Goal: Communication & Community: Answer question/provide support

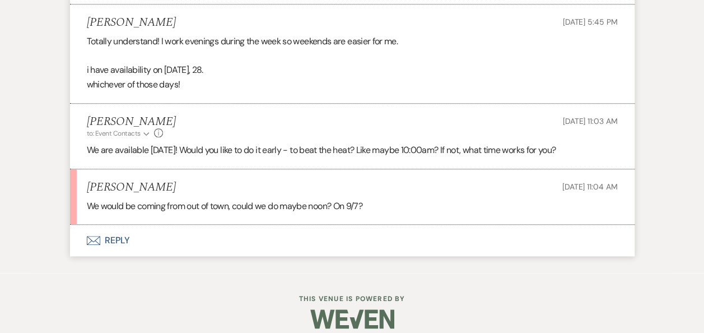
scroll to position [2640, 0]
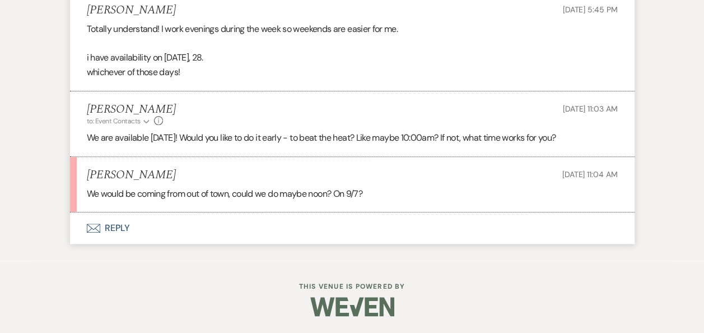
click at [116, 227] on button "Envelope Reply" at bounding box center [352, 227] width 565 height 31
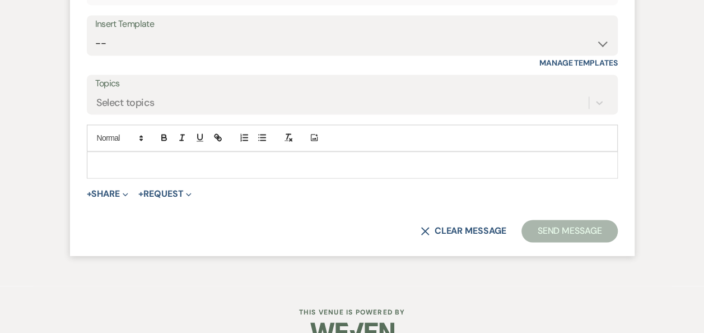
scroll to position [2953, 0]
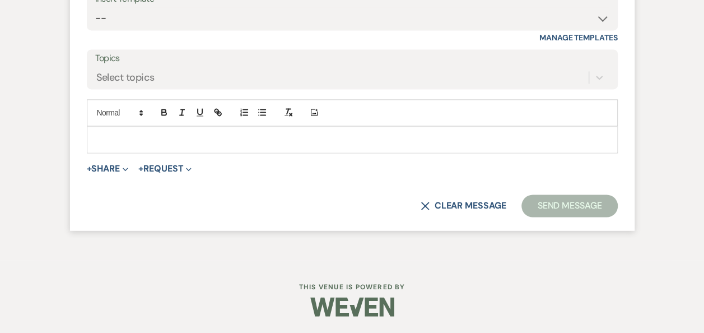
click at [196, 133] on div at bounding box center [352, 140] width 530 height 26
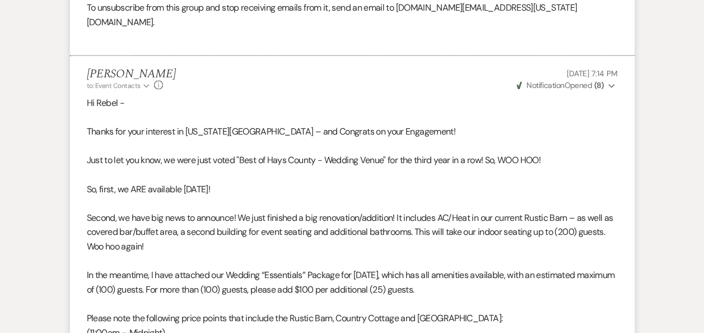
scroll to position [0, 0]
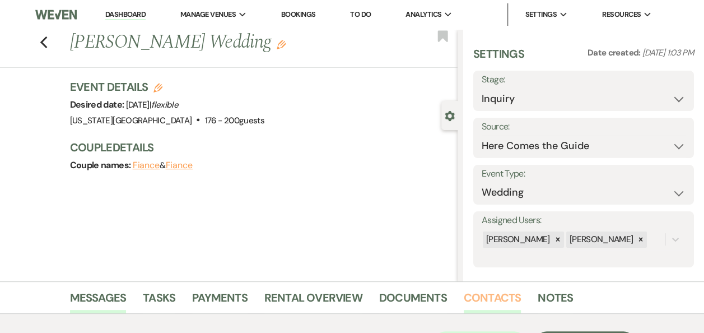
click at [497, 296] on link "Contacts" at bounding box center [493, 300] width 58 height 25
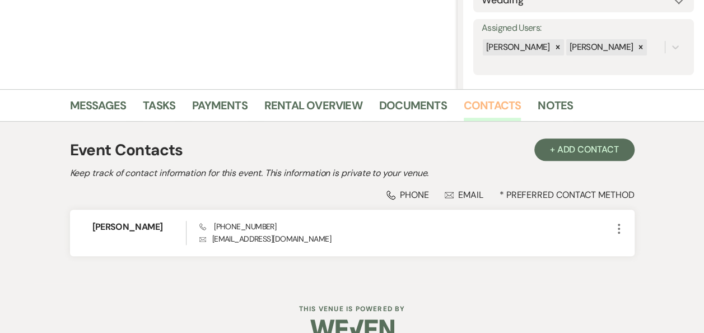
scroll to position [206, 0]
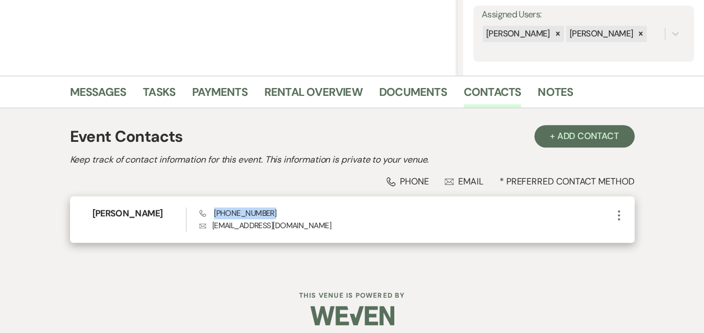
drag, startPoint x: 264, startPoint y: 208, endPoint x: 214, endPoint y: 211, distance: 49.3
click at [214, 211] on div "Phone (210) 749-1073 Envelope mrs.rebelperez@gmail.com" at bounding box center [405, 219] width 413 height 24
copy span "(210) 749-1073"
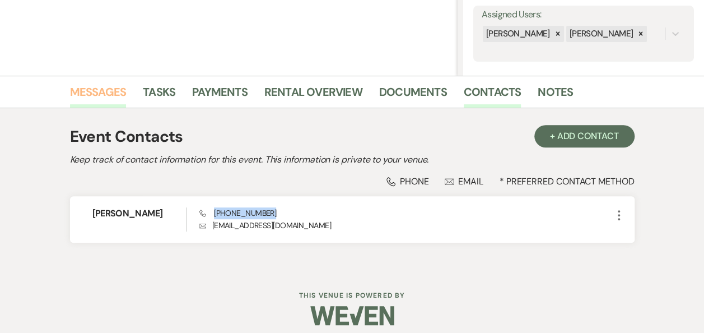
click at [102, 91] on link "Messages" at bounding box center [98, 95] width 57 height 25
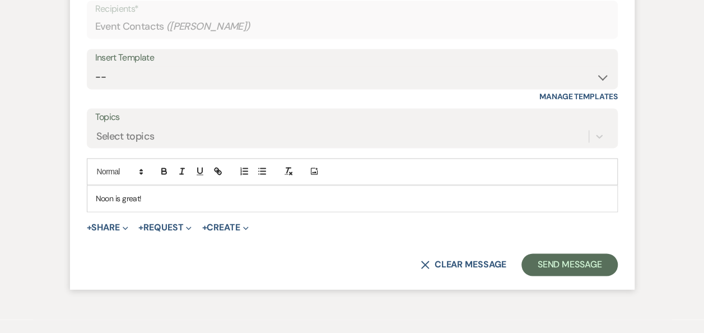
scroll to position [2911, 0]
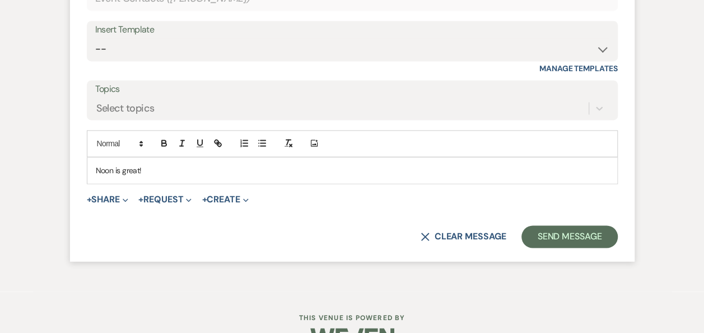
click at [183, 176] on p "Noon is great!" at bounding box center [352, 170] width 513 height 12
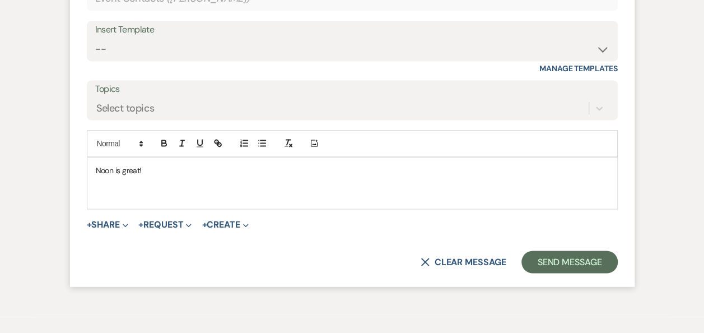
paste div
click at [183, 176] on p "Noon is great!" at bounding box center [352, 170] width 513 height 12
click at [94, 206] on div "Noon is great! (210) 749-1073" at bounding box center [352, 182] width 530 height 51
click at [168, 202] on p "Is (210) 749-1073" at bounding box center [352, 195] width 513 height 12
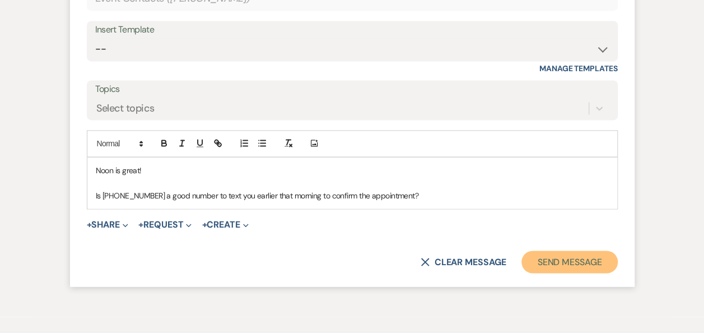
click at [567, 271] on button "Send Message" at bounding box center [569, 261] width 96 height 22
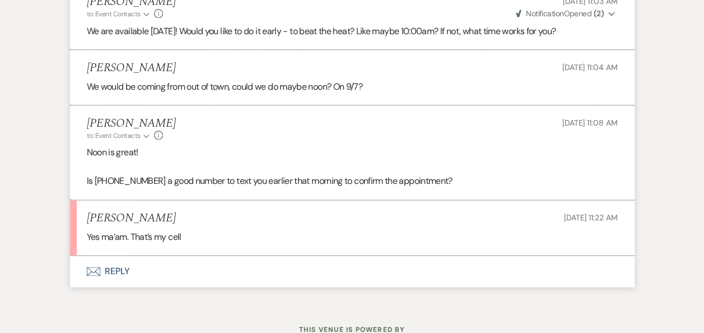
scroll to position [2791, 0]
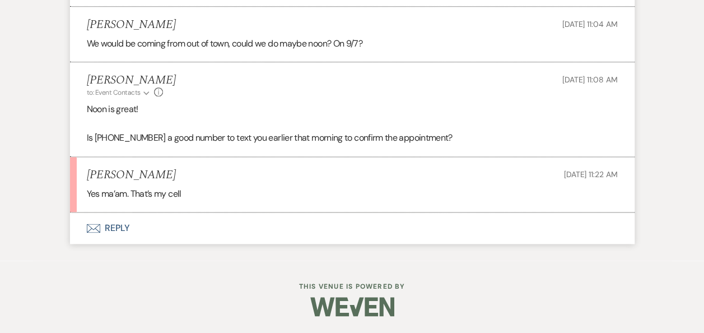
click at [118, 228] on button "Envelope Reply" at bounding box center [352, 227] width 565 height 31
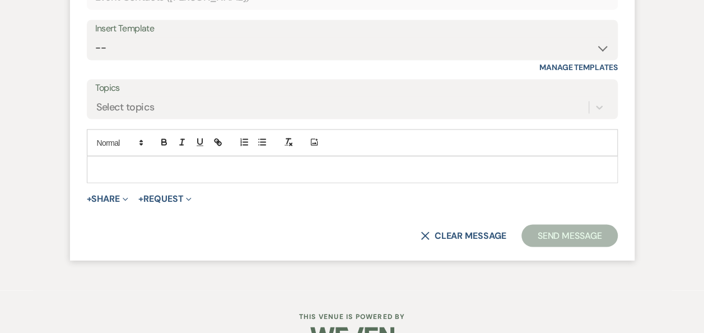
scroll to position [3103, 0]
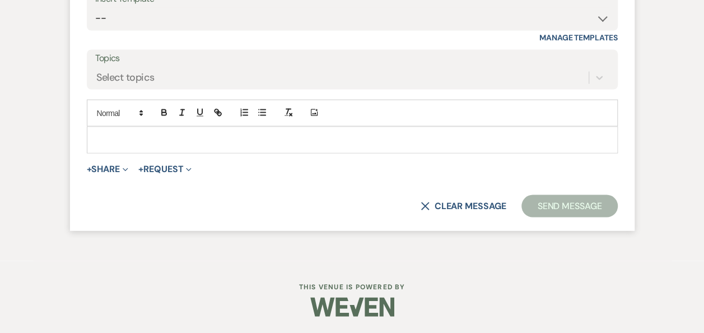
click at [214, 142] on p at bounding box center [352, 139] width 513 height 12
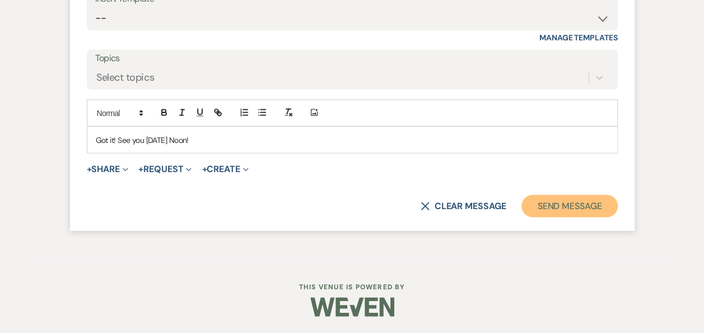
click at [562, 207] on button "Send Message" at bounding box center [569, 205] width 96 height 22
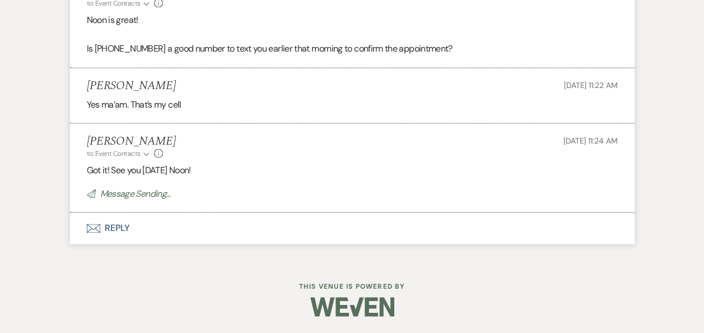
scroll to position [2856, 0]
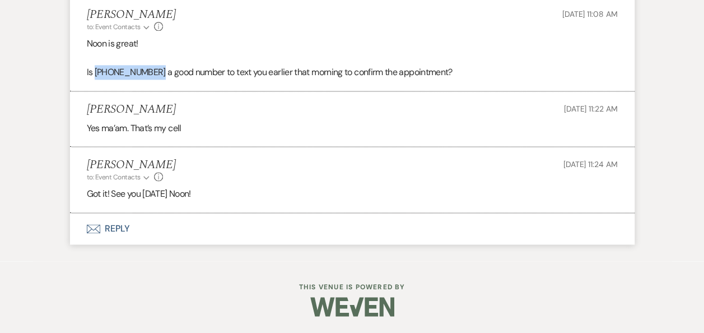
drag, startPoint x: 149, startPoint y: 73, endPoint x: 95, endPoint y: 74, distance: 53.8
click at [95, 74] on span "Is (210) 749-1073 a good number to text you earlier that morning to confirm the…" at bounding box center [270, 72] width 366 height 12
copy span "(210) 749-1073"
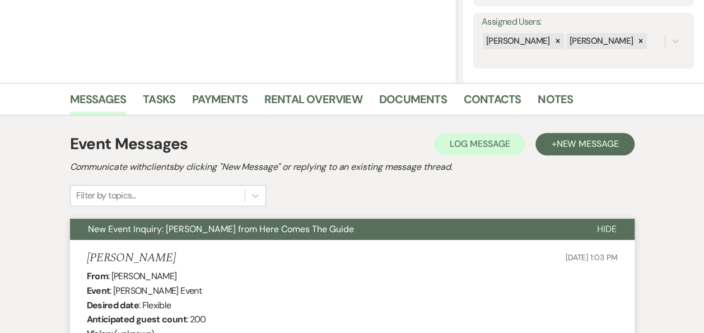
scroll to position [206, 0]
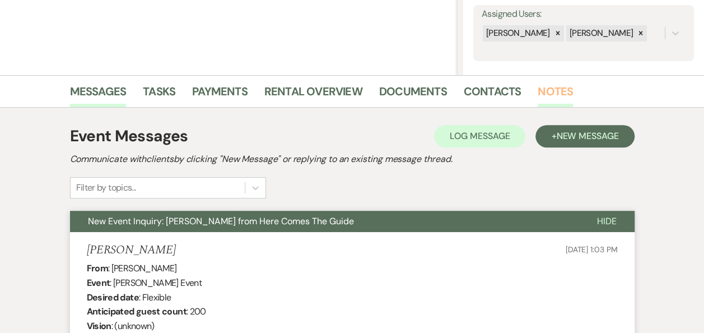
click at [545, 89] on link "Notes" at bounding box center [555, 94] width 35 height 25
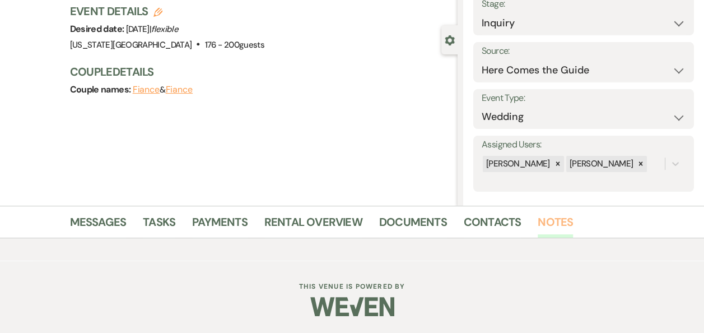
scroll to position [184, 0]
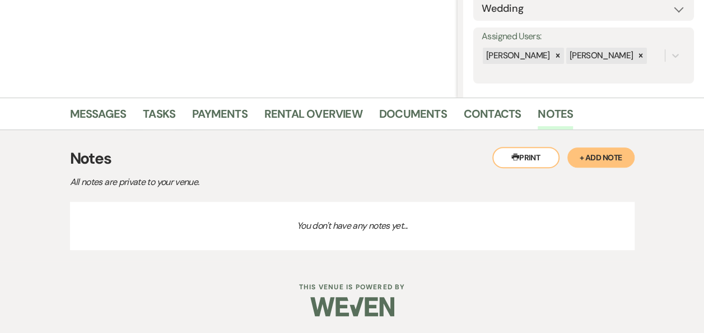
click at [595, 157] on button "+ Add Note" at bounding box center [600, 157] width 67 height 20
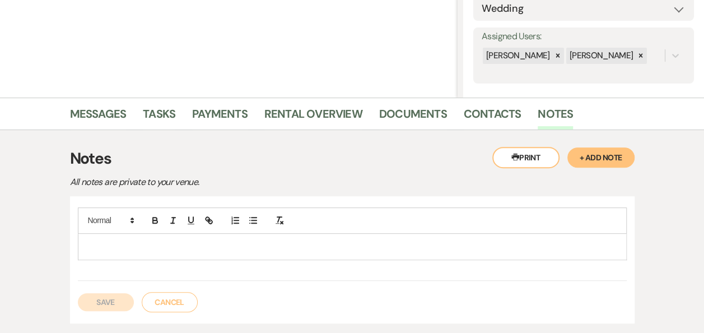
click at [154, 241] on p at bounding box center [352, 246] width 531 height 12
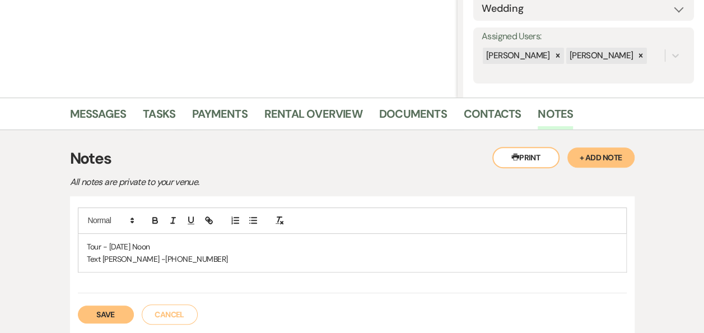
click at [110, 315] on button "Save" at bounding box center [106, 314] width 56 height 18
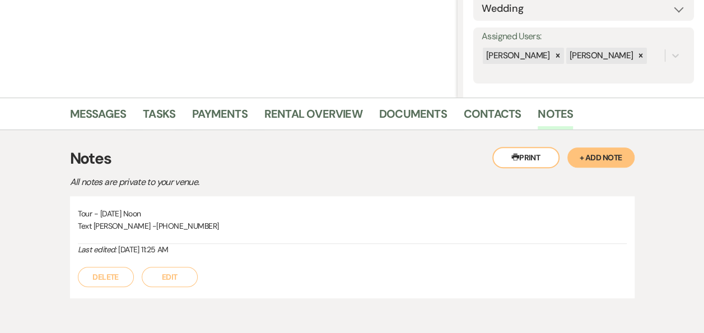
click at [526, 156] on button "Printer Print" at bounding box center [525, 157] width 67 height 21
click at [112, 228] on p "Text Sasha - (210) 749-1073" at bounding box center [352, 226] width 549 height 12
click at [178, 279] on button "Edit" at bounding box center [170, 277] width 56 height 20
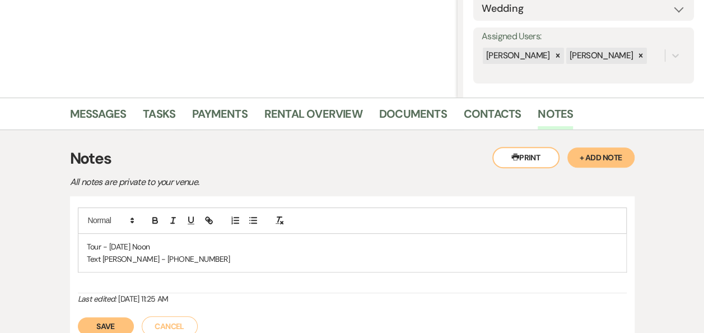
click at [119, 256] on p "Text Sasha - (210) 749-1073" at bounding box center [352, 259] width 531 height 12
click at [106, 321] on button "Save" at bounding box center [106, 326] width 56 height 18
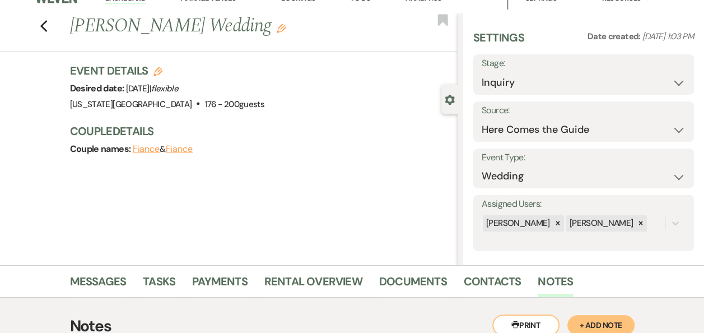
scroll to position [0, 0]
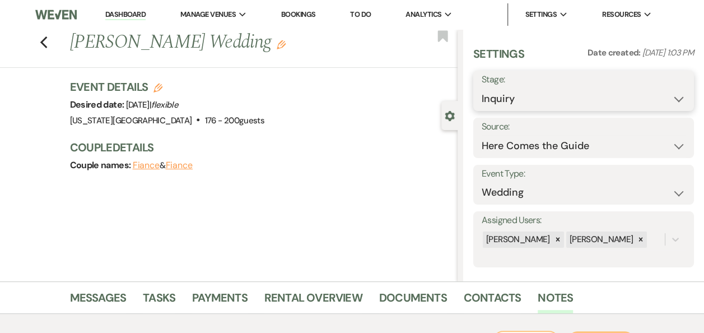
click at [668, 101] on select "Inquiry Follow Up Tour Requested Tour Confirmed Toured Proposal Sent Booked Lost" at bounding box center [584, 99] width 204 height 22
select select "4"
click at [482, 88] on select "Inquiry Follow Up Tour Requested Tour Confirmed Toured Proposal Sent Booked Lost" at bounding box center [584, 99] width 204 height 22
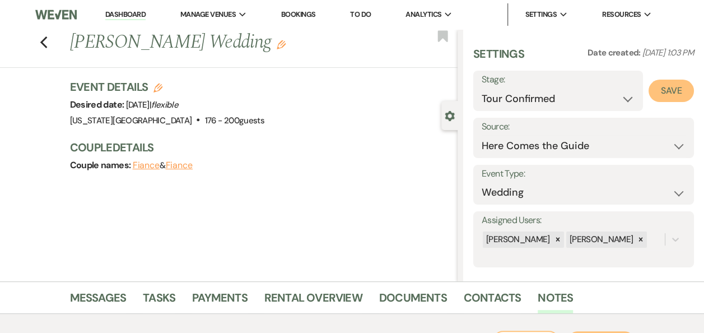
click at [669, 90] on button "Save" at bounding box center [671, 91] width 45 height 22
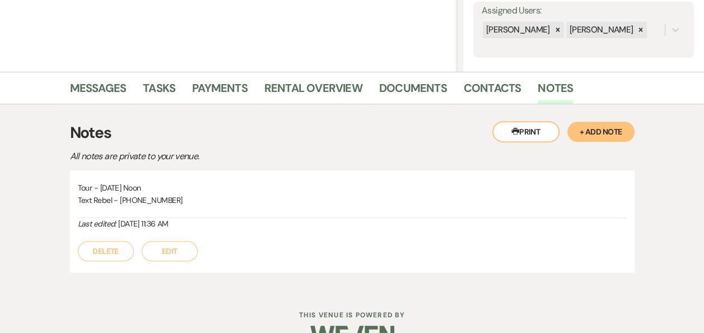
scroll to position [237, 0]
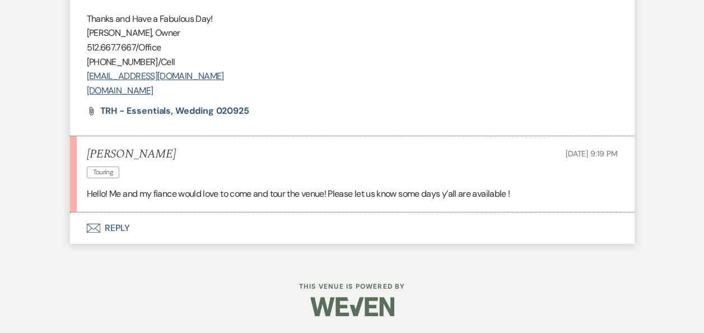
scroll to position [2133, 0]
click at [110, 234] on button "Envelope Reply" at bounding box center [352, 227] width 565 height 31
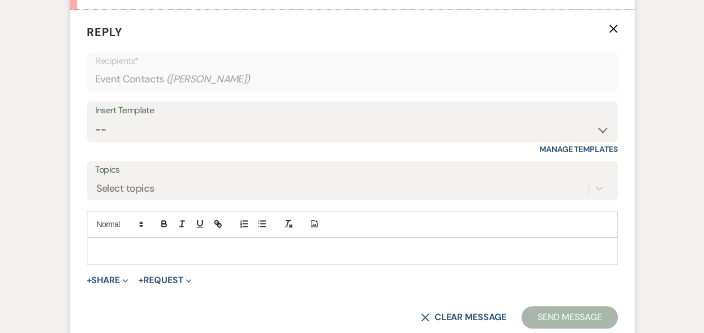
scroll to position [2339, 0]
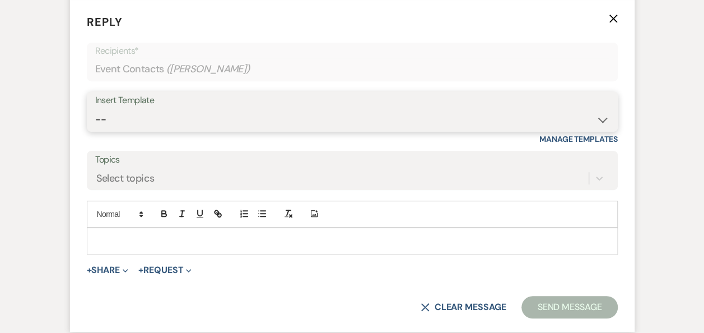
click at [601, 130] on select "-- Weven Planning Portal Introduction (Booked Events) Follow Up Booking Procedu…" at bounding box center [352, 120] width 514 height 22
select select "702"
click at [95, 122] on select "-- Weven Planning Portal Introduction (Booked Events) Follow Up Booking Procedu…" at bounding box center [352, 120] width 514 height 22
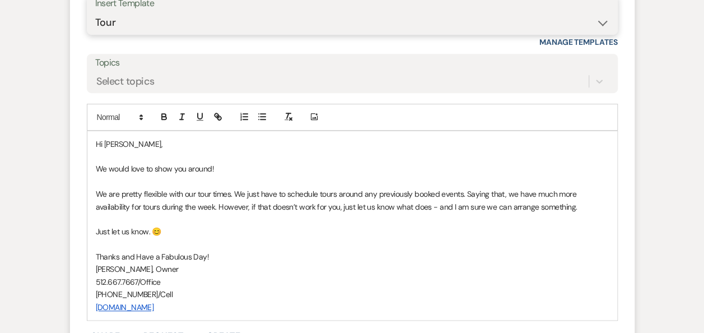
scroll to position [2451, 0]
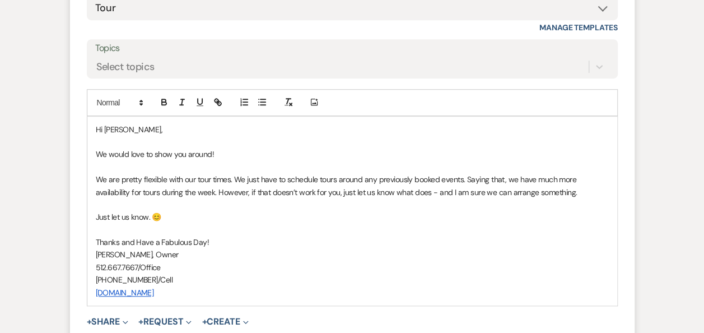
click at [180, 136] on p "Hi Trevor," at bounding box center [352, 129] width 513 height 12
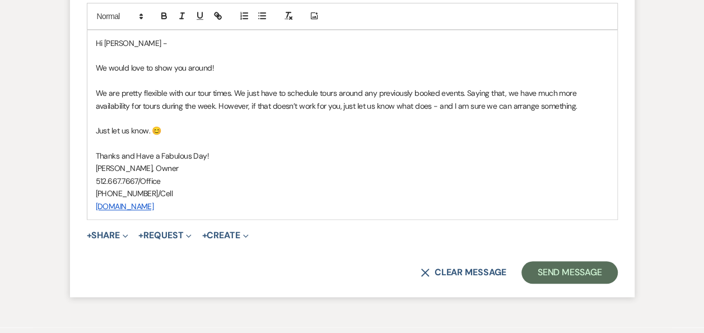
scroll to position [2544, 0]
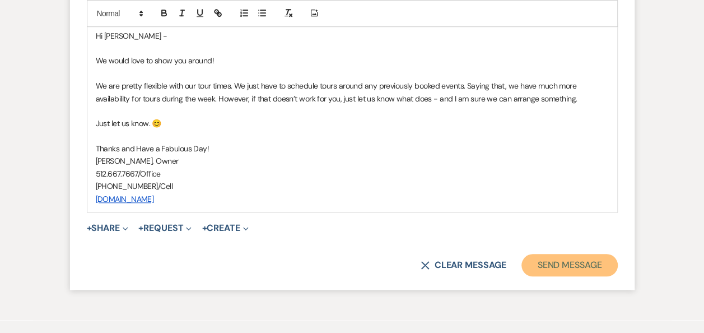
click at [563, 276] on button "Send Message" at bounding box center [569, 265] width 96 height 22
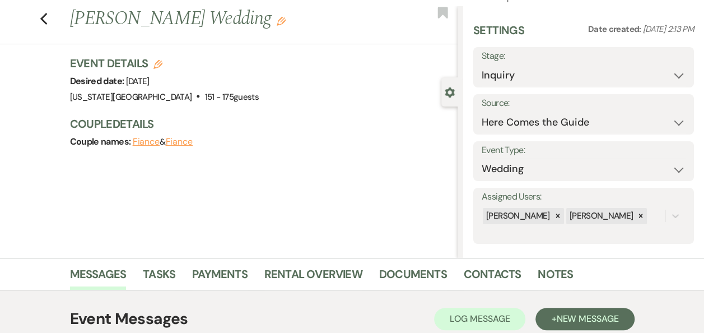
scroll to position [0, 0]
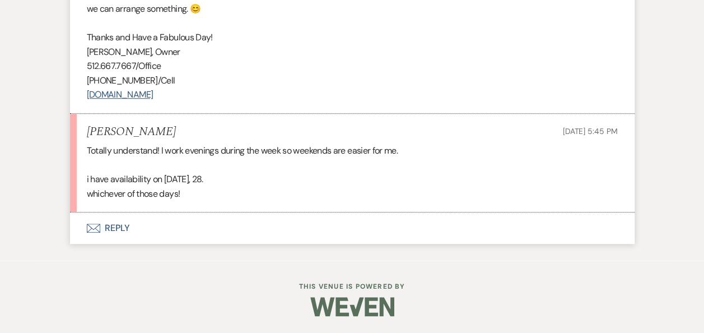
scroll to position [2508, 0]
click at [122, 237] on button "Envelope Reply" at bounding box center [352, 227] width 565 height 31
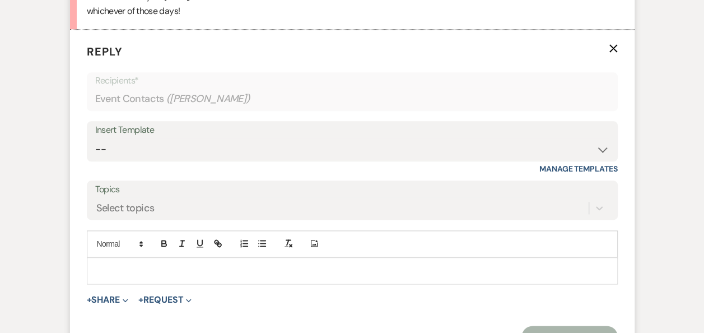
scroll to position [2674, 0]
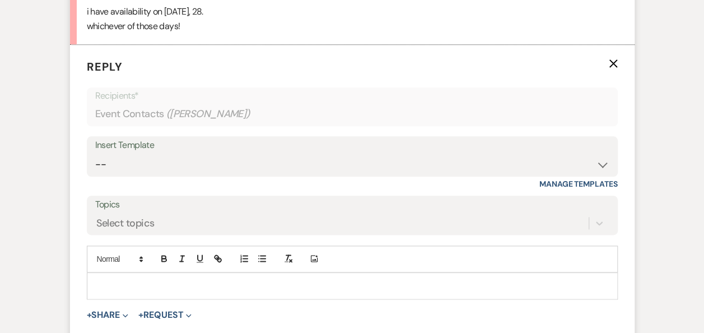
click at [124, 292] on p at bounding box center [352, 285] width 513 height 12
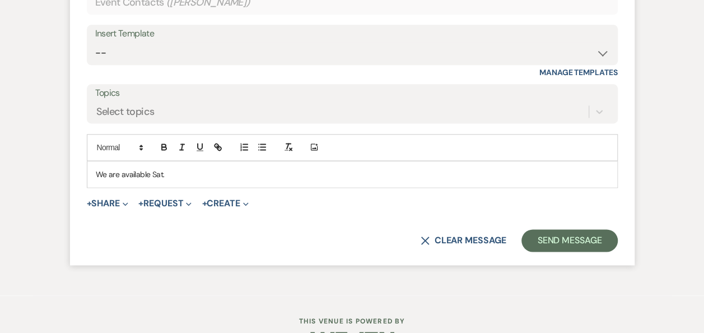
scroll to position [2797, 0]
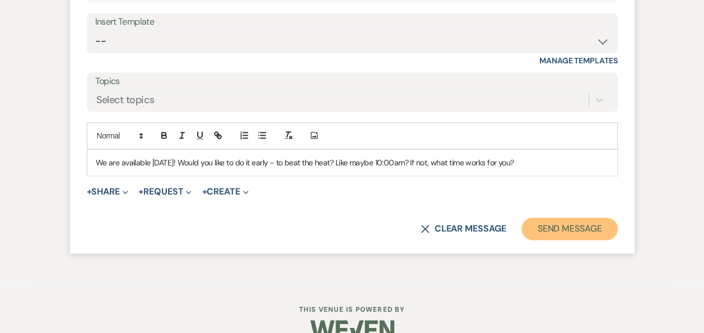
click at [569, 234] on button "Send Message" at bounding box center [569, 228] width 96 height 22
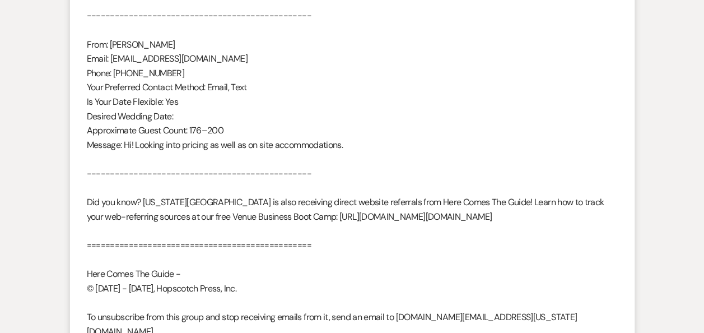
scroll to position [0, 0]
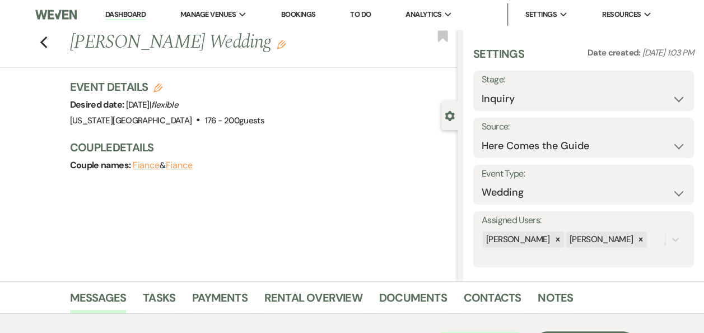
click at [125, 15] on link "Dashboard" at bounding box center [125, 15] width 40 height 11
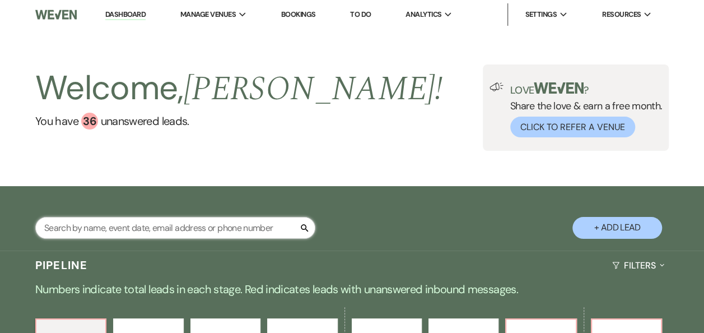
click at [168, 230] on input "text" at bounding box center [175, 228] width 280 height 22
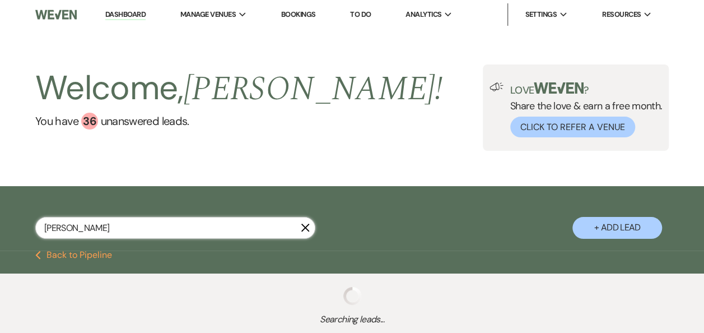
type input "sasha"
select select "5"
select select "6"
select select "8"
select select "10"
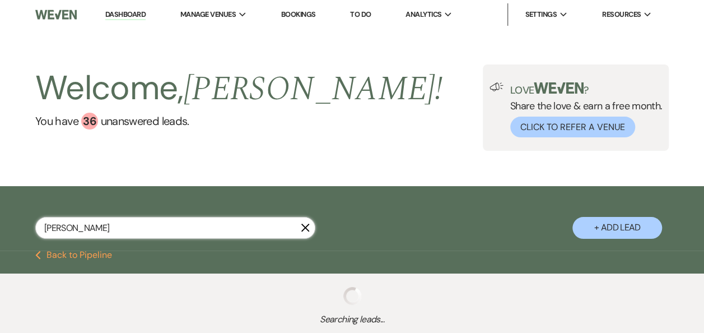
select select "5"
select select "2"
select select "8"
select select "4"
select select "8"
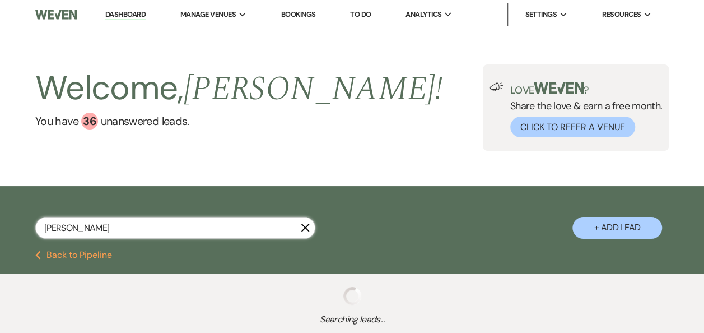
select select "10"
select select "5"
select select "2"
select select "8"
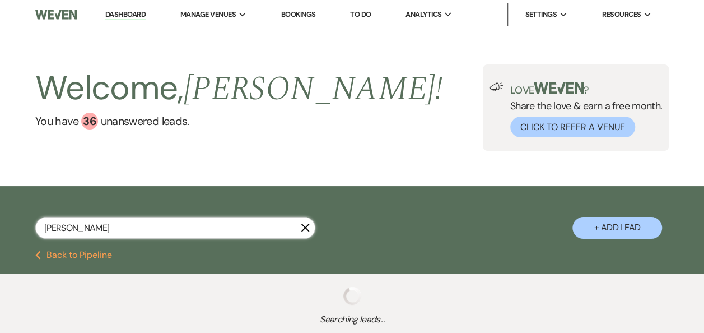
select select "11"
select select "8"
select select "10"
select select "2"
select select "8"
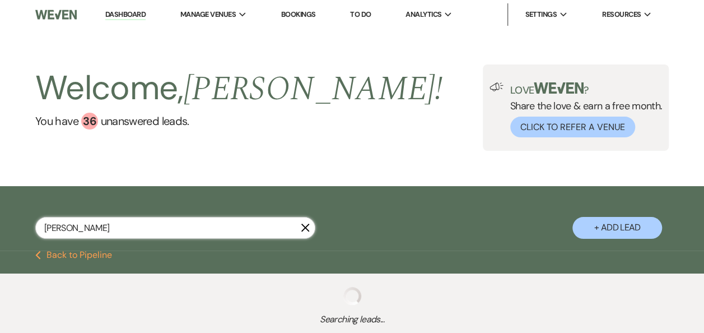
select select "10"
select select "8"
select select "10"
select select "5"
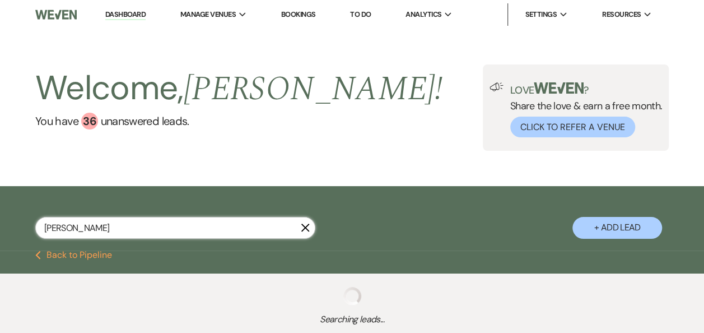
select select "8"
select select "10"
select select "2"
select select "5"
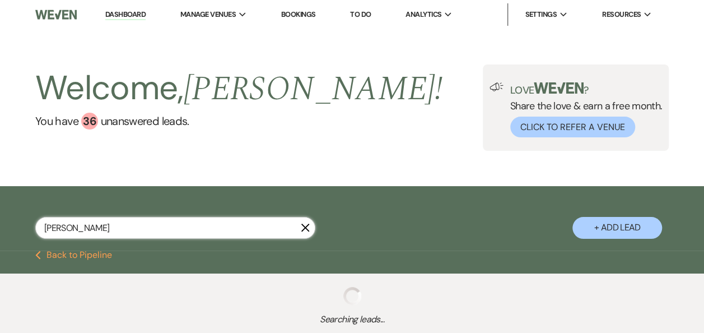
select select "8"
select select "11"
select select "2"
select select "8"
select select "5"
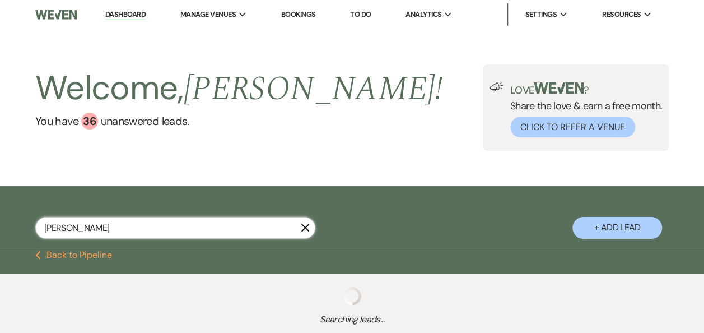
select select "8"
select select "6"
select select "8"
select select "6"
select select "8"
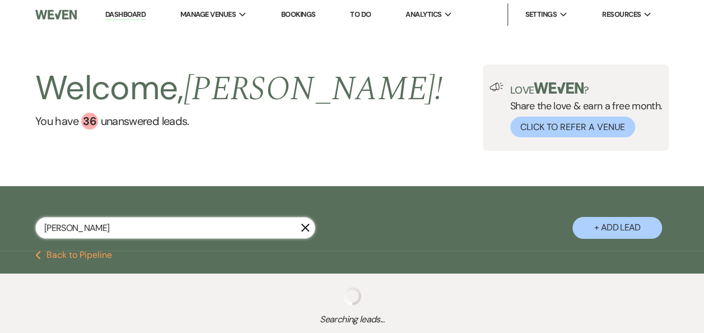
select select "4"
select select "8"
select select "11"
select select "5"
select select "8"
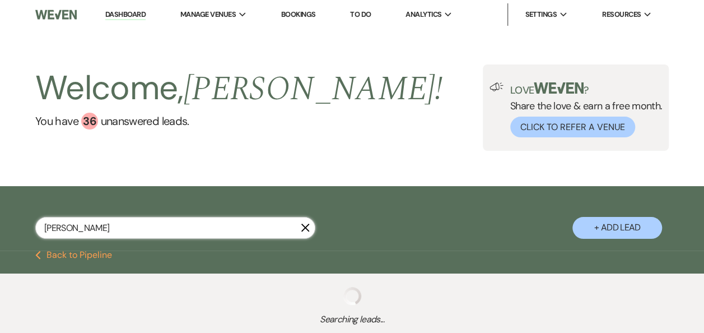
select select "11"
select select "8"
select select "7"
select select "8"
select select "6"
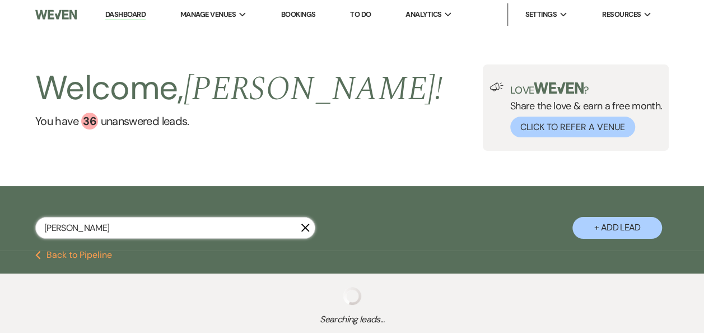
select select "8"
select select "6"
select select "8"
select select "10"
select select "5"
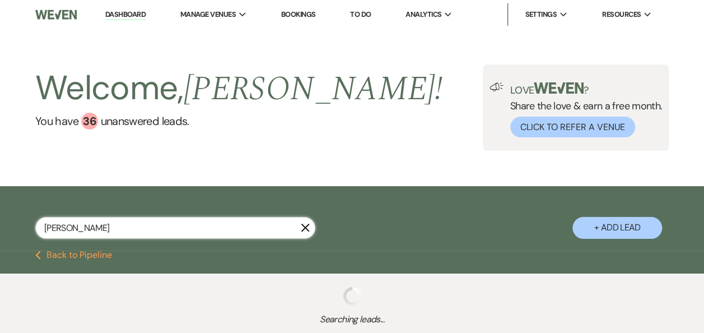
select select "2"
select select "8"
select select "4"
select select "8"
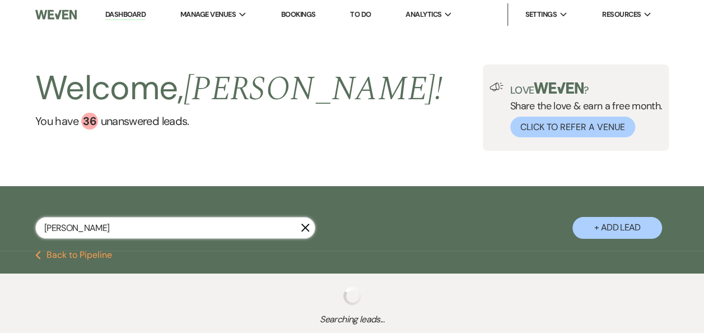
select select "3"
select select "5"
select select "8"
select select "11"
select select "8"
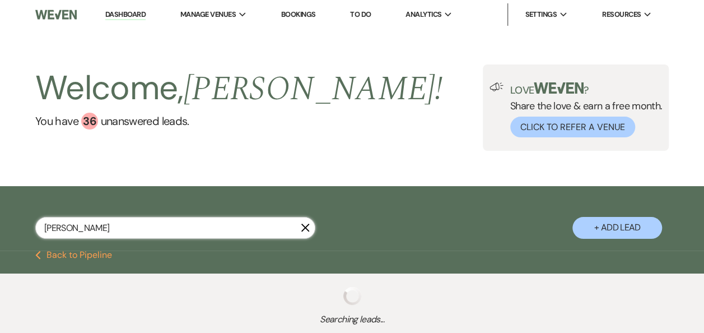
select select "11"
select select "8"
select select "6"
select select "8"
select select "5"
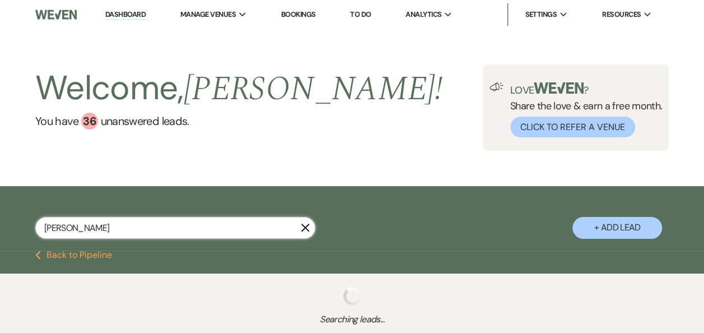
select select "5"
select select "2"
select select "8"
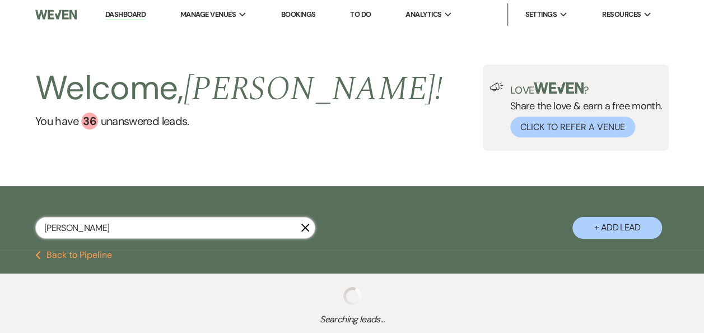
select select "1"
select select "5"
select select "8"
select select "11"
select select "2"
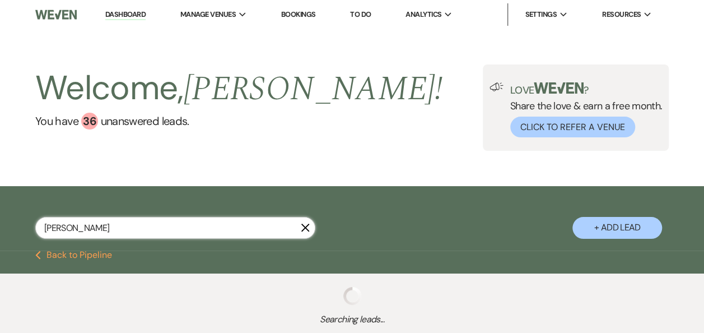
select select "2"
select select "5"
select select "8"
select select "2"
select select "5"
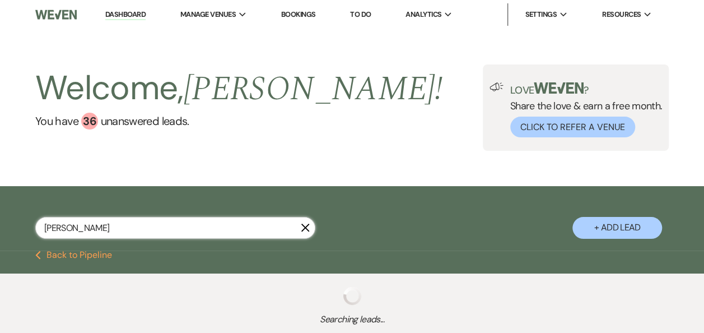
select select "5"
select select "8"
select select "5"
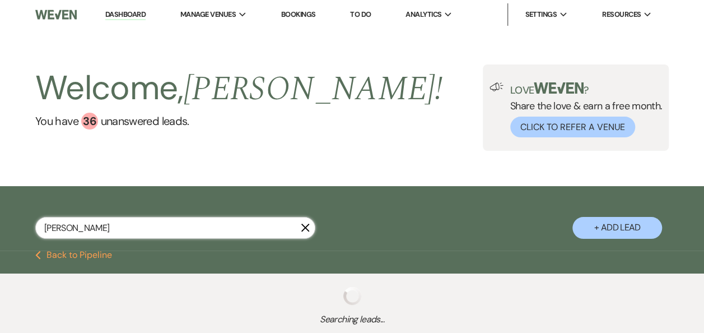
select select "8"
select select "11"
select select "5"
select select "8"
select select "11"
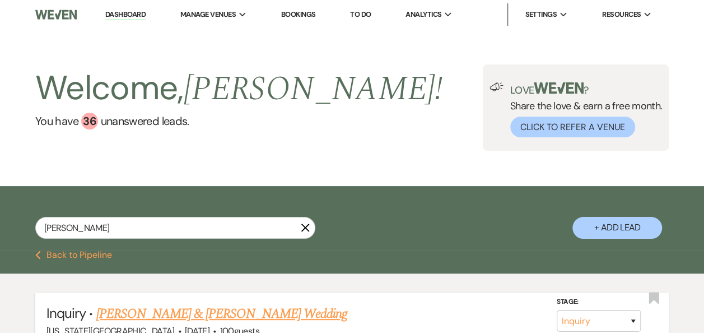
click at [178, 315] on link "Paul W & Sasha Stinson's Wedding" at bounding box center [221, 314] width 251 height 20
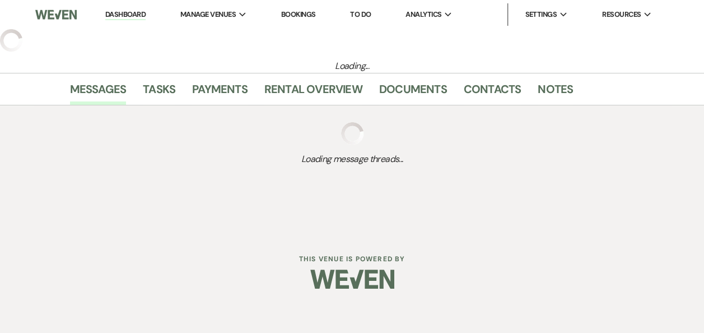
select select "17"
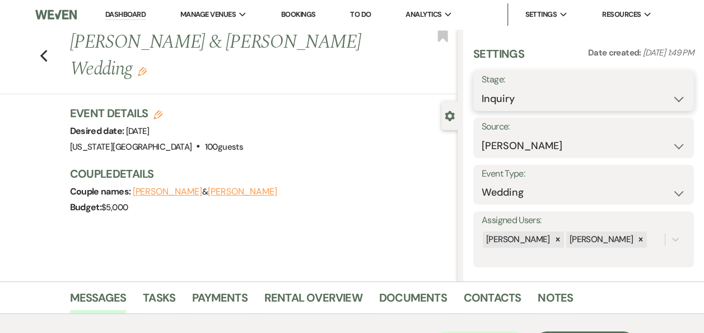
click at [669, 99] on select "Inquiry Follow Up Tour Requested Tour Confirmed Toured Proposal Sent Booked Lost" at bounding box center [584, 99] width 204 height 22
select select "4"
click at [482, 88] on select "Inquiry Follow Up Tour Requested Tour Confirmed Toured Proposal Sent Booked Lost" at bounding box center [584, 99] width 204 height 22
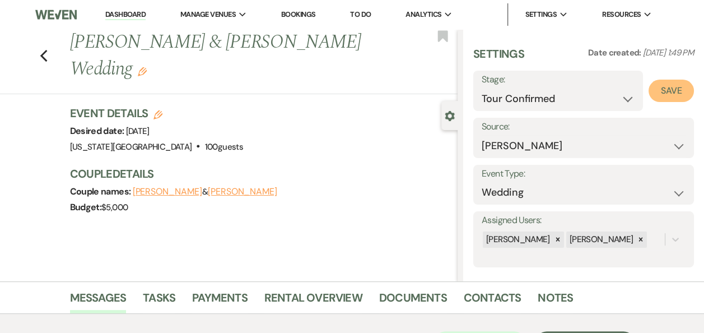
click at [663, 96] on button "Save" at bounding box center [671, 91] width 45 height 22
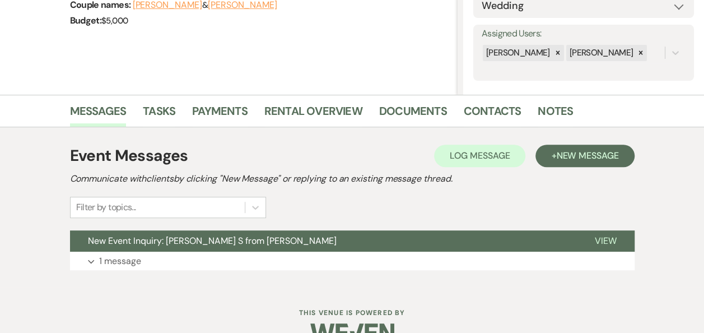
scroll to position [190, 0]
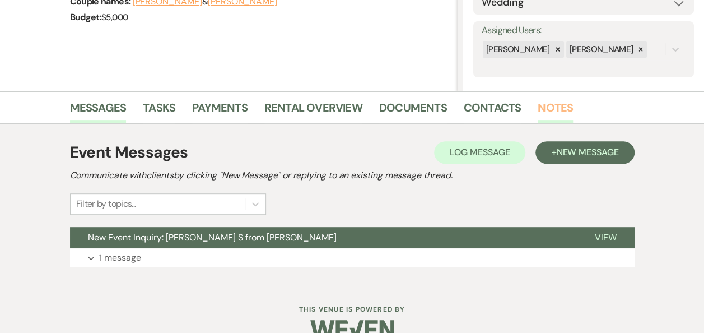
click at [547, 105] on link "Notes" at bounding box center [555, 111] width 35 height 25
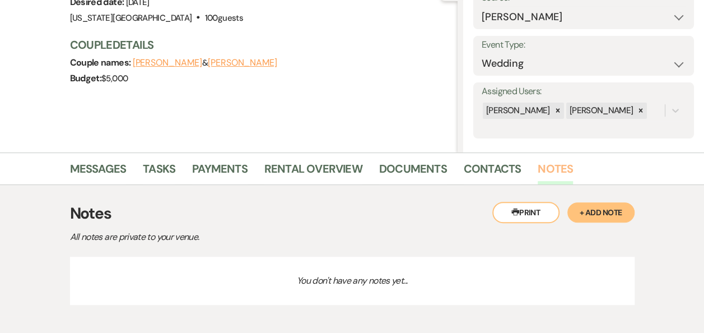
scroll to position [184, 0]
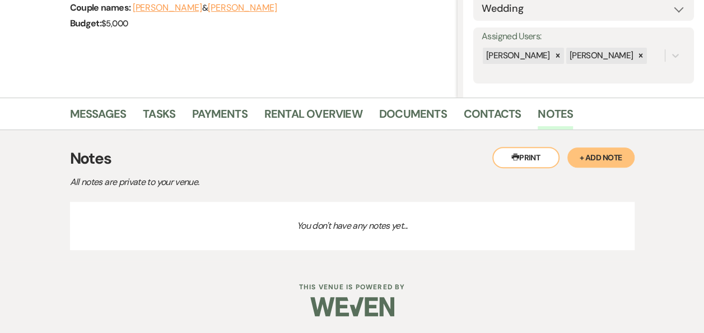
click at [599, 159] on button "+ Add Note" at bounding box center [600, 157] width 67 height 20
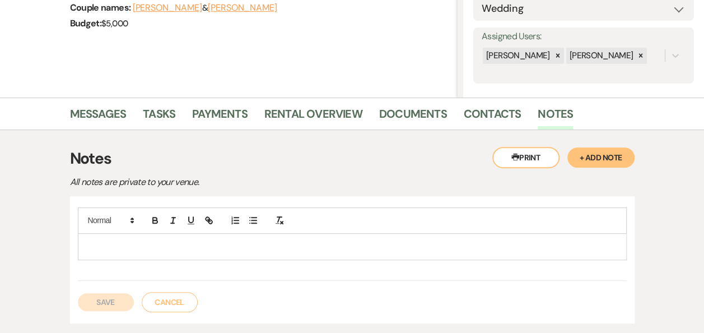
click at [184, 244] on p at bounding box center [352, 246] width 531 height 12
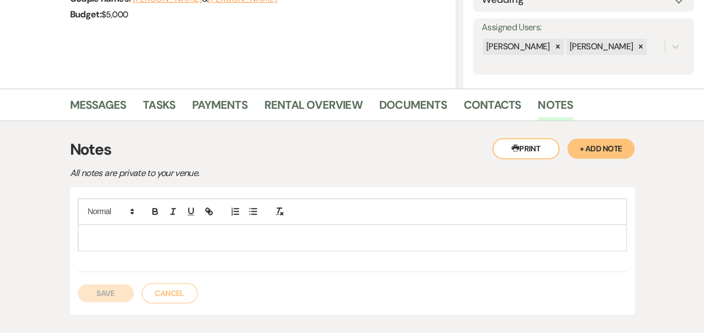
scroll to position [259, 0]
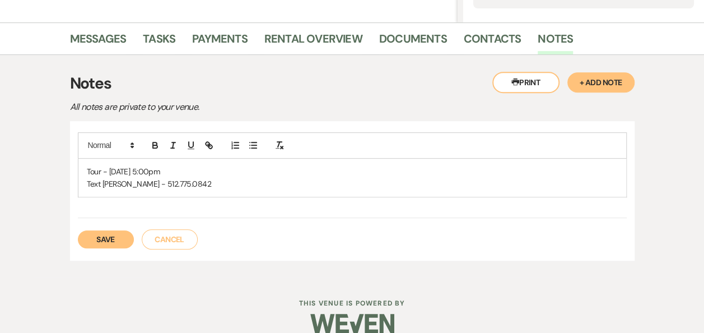
click at [98, 239] on button "Save" at bounding box center [106, 239] width 56 height 18
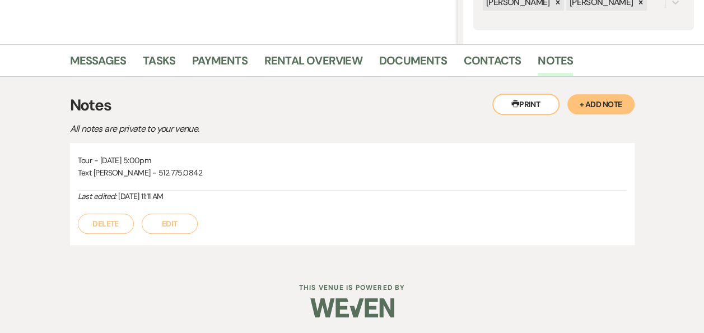
click at [520, 107] on button "Printer Print" at bounding box center [525, 104] width 67 height 21
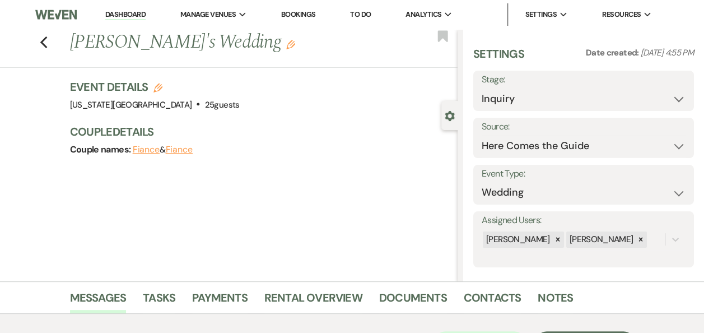
click at [161, 87] on use "button" at bounding box center [157, 87] width 9 height 9
select select "588"
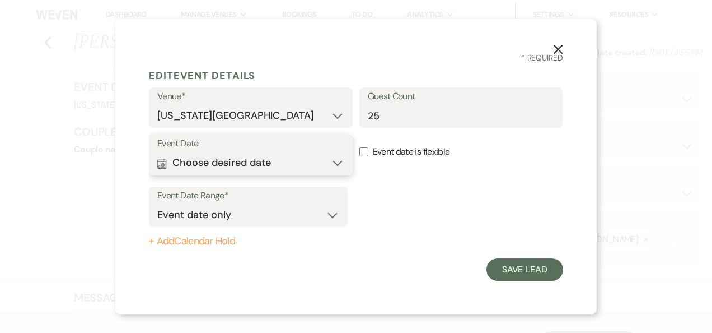
click at [337, 164] on button "Calendar Choose desired date Expand" at bounding box center [250, 163] width 187 height 22
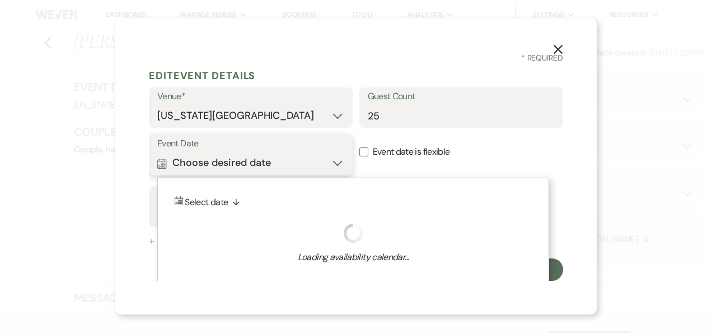
scroll to position [6, 0]
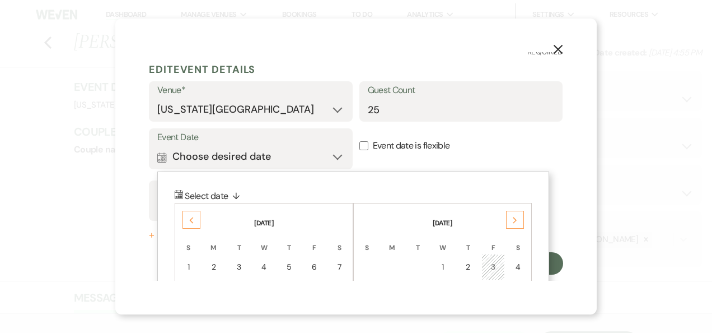
click at [190, 221] on icon "Previous" at bounding box center [192, 220] width 6 height 7
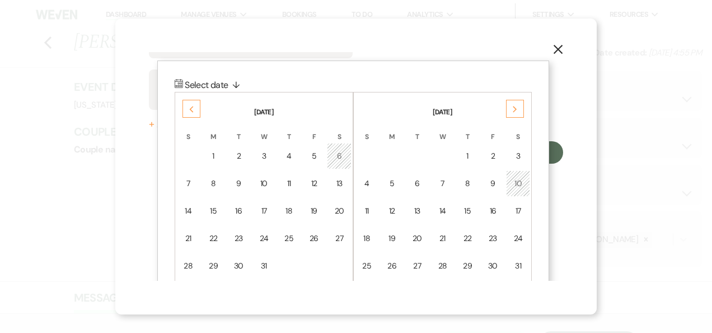
scroll to position [128, 0]
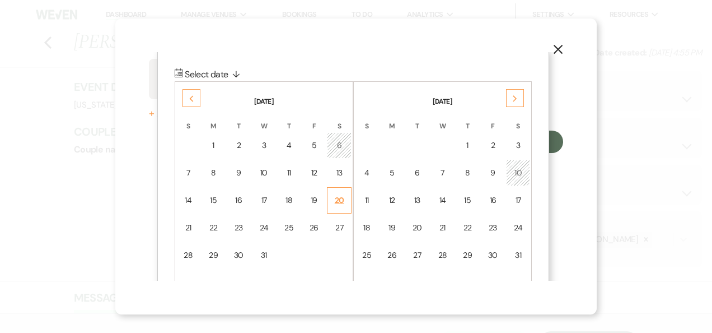
click at [343, 199] on div "20" at bounding box center [339, 200] width 10 height 12
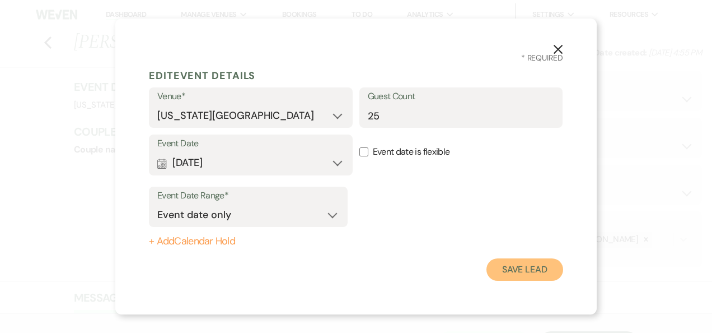
click at [517, 270] on button "Save Lead" at bounding box center [525, 269] width 77 height 22
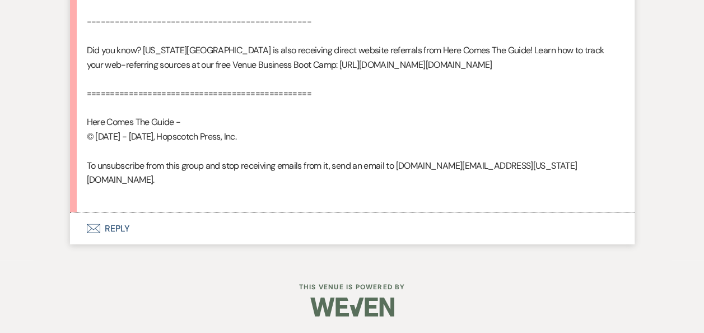
scroll to position [911, 0]
click at [113, 231] on button "Envelope Reply" at bounding box center [352, 227] width 565 height 31
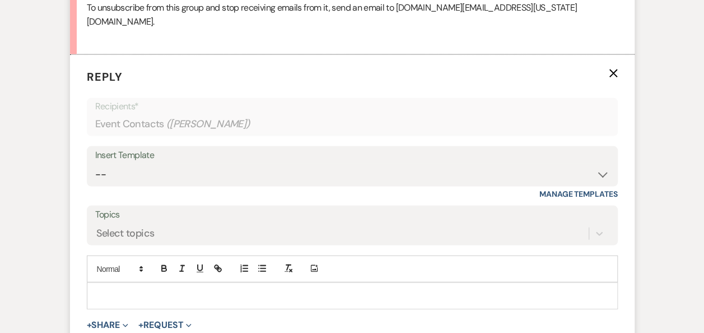
scroll to position [1073, 0]
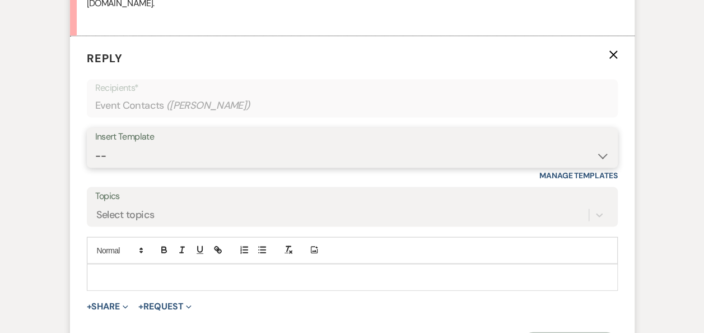
click at [600, 167] on select "-- Weven Planning Portal Introduction (Booked Events) Follow Up Booking Procedu…" at bounding box center [352, 156] width 514 height 22
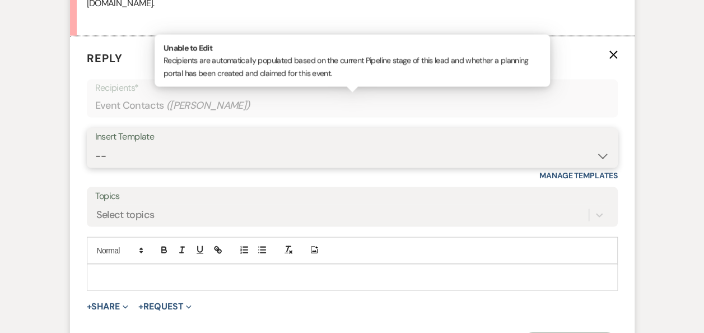
select select "860"
click at [95, 158] on select "-- Weven Planning Portal Introduction (Booked Events) Follow Up Booking Procedu…" at bounding box center [352, 156] width 514 height 22
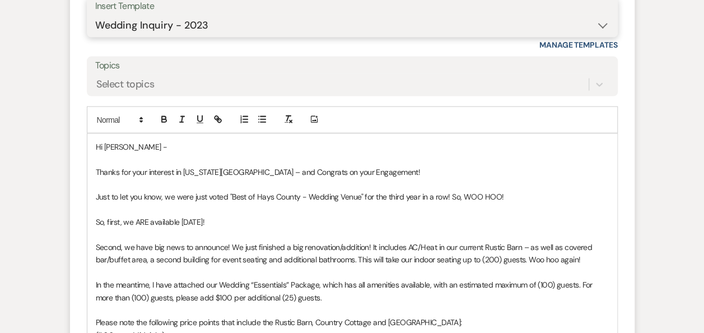
scroll to position [1219, 0]
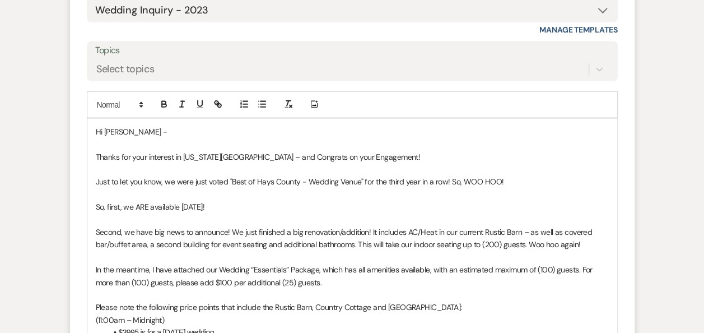
click at [180, 213] on p "So, first, we ARE available 12/20/2025!" at bounding box center [352, 206] width 513 height 12
click at [317, 279] on p "In the meantime, I have attached our Wedding “Essentials” Package, which has al…" at bounding box center [352, 275] width 513 height 25
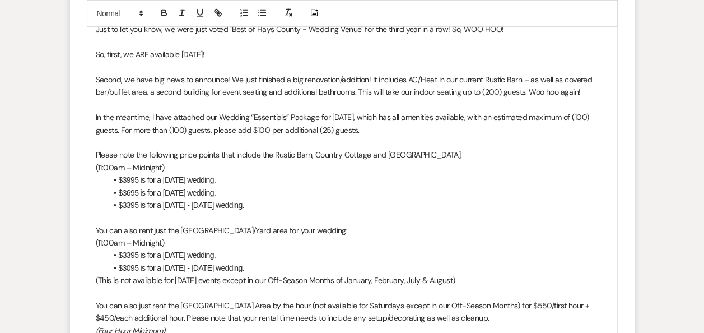
scroll to position [1395, 0]
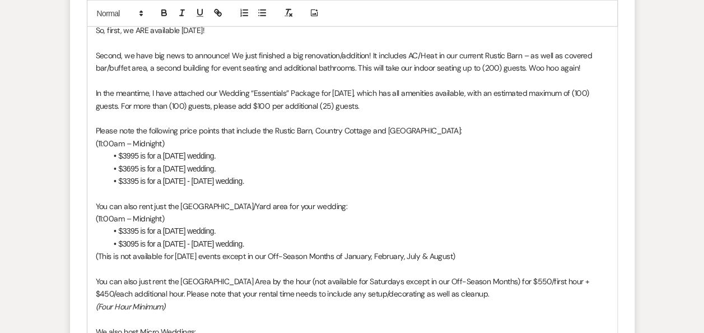
click at [129, 162] on li "$3995 is for a Saturday wedding." at bounding box center [358, 156] width 502 height 12
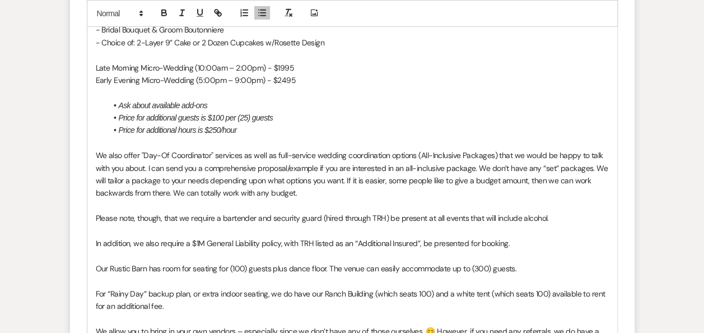
scroll to position [1790, 0]
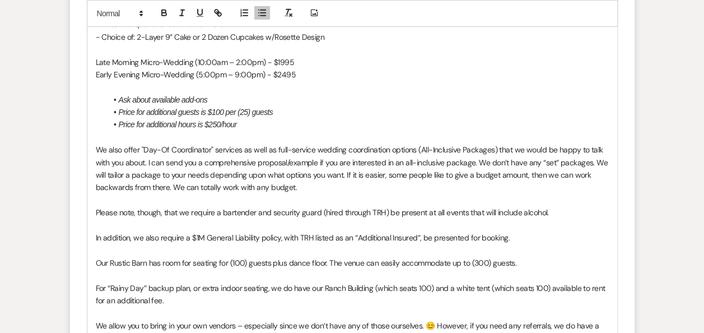
click at [310, 194] on p "We also offer "Day-Of Coordinator" services as well as full-service wedding coo…" at bounding box center [352, 168] width 513 height 50
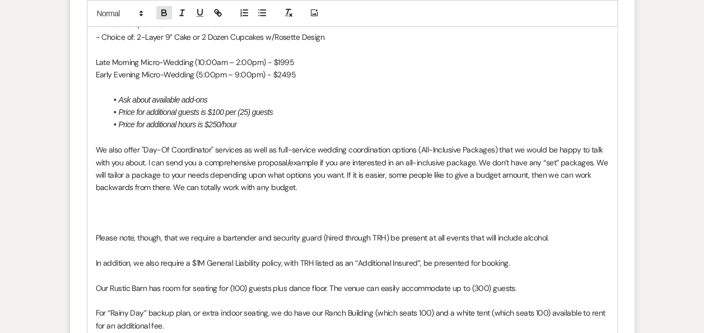
click at [164, 15] on icon "button" at bounding box center [164, 14] width 4 height 3
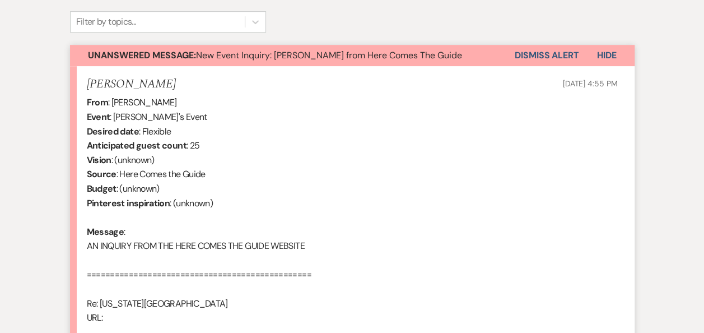
scroll to position [0, 0]
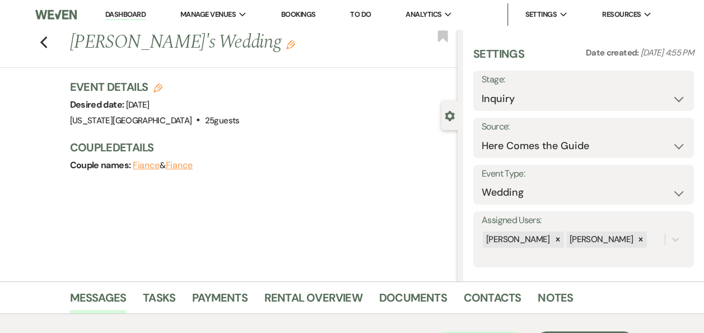
click at [122, 16] on link "Dashboard" at bounding box center [125, 15] width 40 height 11
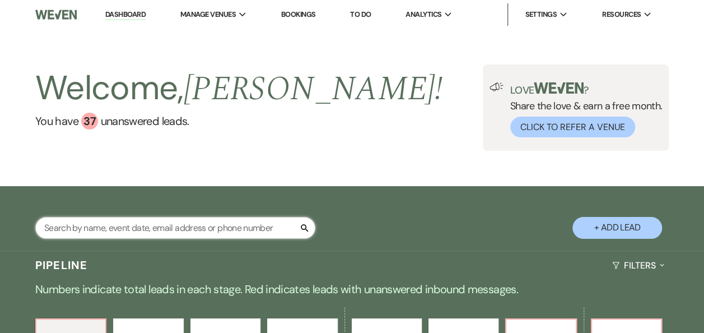
click at [143, 225] on input "text" at bounding box center [175, 228] width 280 height 22
type input "row"
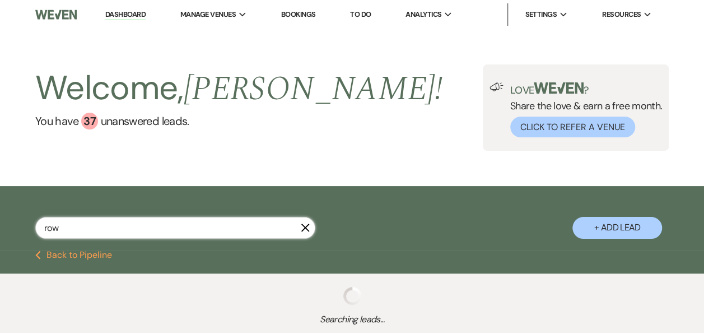
select select "2"
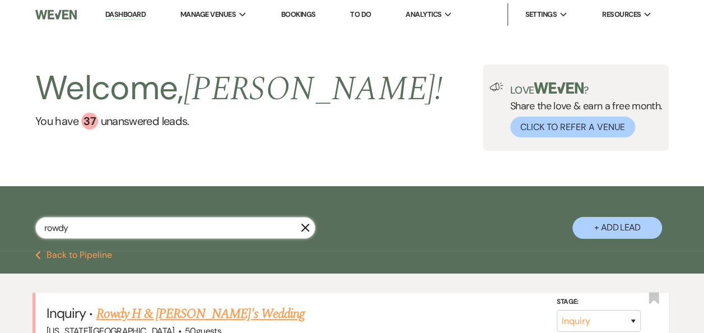
type input "rowdy"
click at [183, 315] on link "Rowdy H & Hannah B's Wedding" at bounding box center [200, 314] width 208 height 20
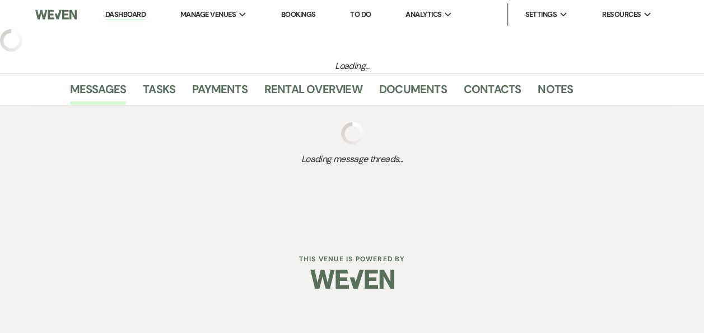
select select "17"
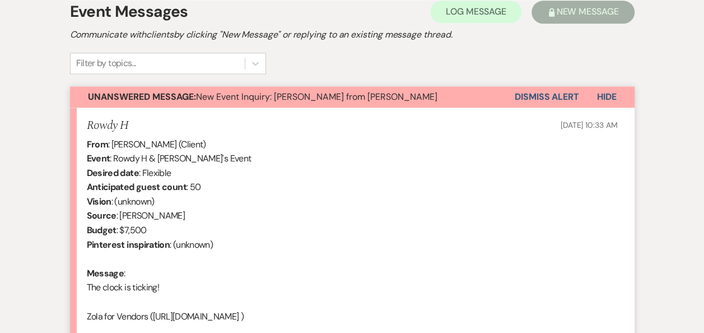
scroll to position [696, 0]
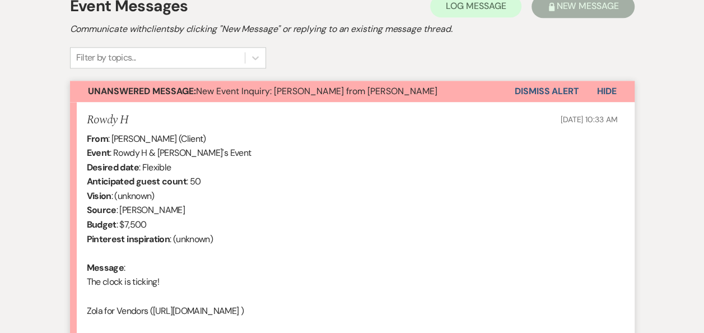
click at [540, 90] on button "Dismiss Alert" at bounding box center [547, 91] width 64 height 21
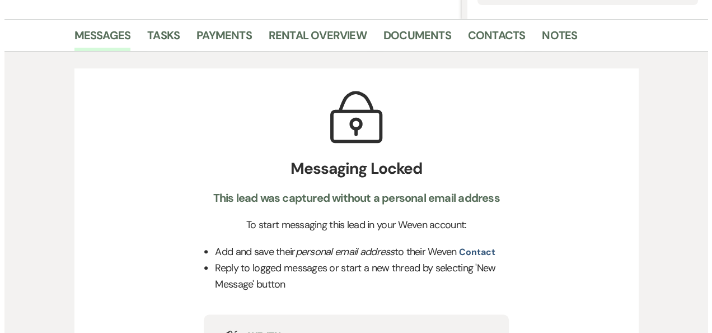
scroll to position [0, 0]
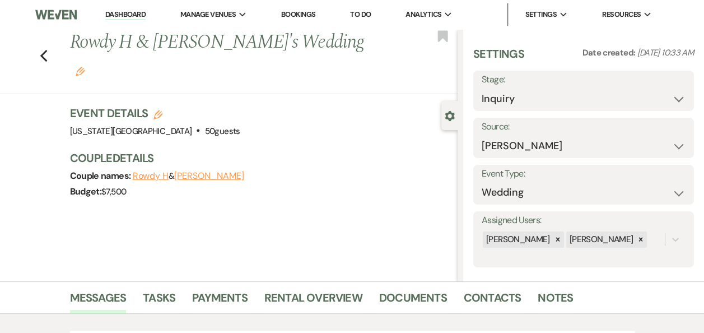
click at [162, 110] on icon "Edit" at bounding box center [157, 114] width 9 height 9
select select "588"
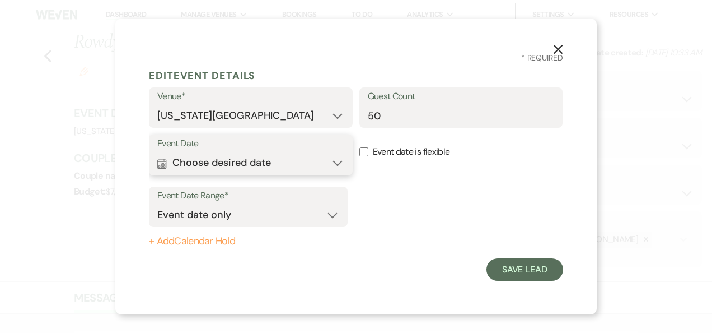
click at [338, 160] on button "Calendar Choose desired date Expand" at bounding box center [250, 163] width 187 height 22
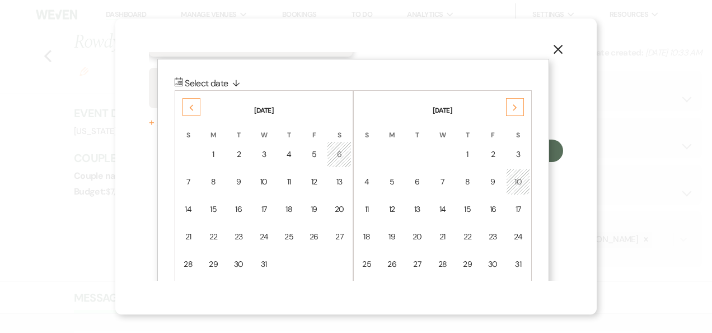
scroll to position [142, 0]
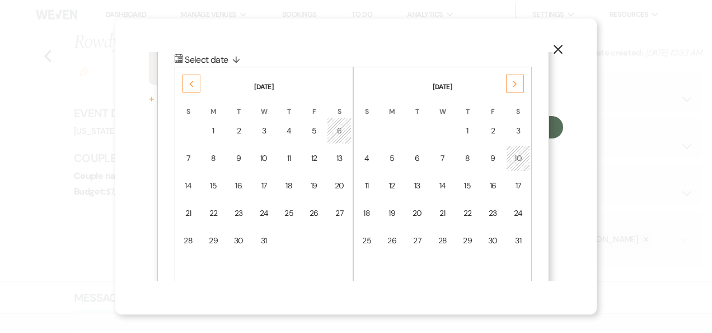
click at [515, 82] on icon "Next" at bounding box center [515, 84] width 6 height 7
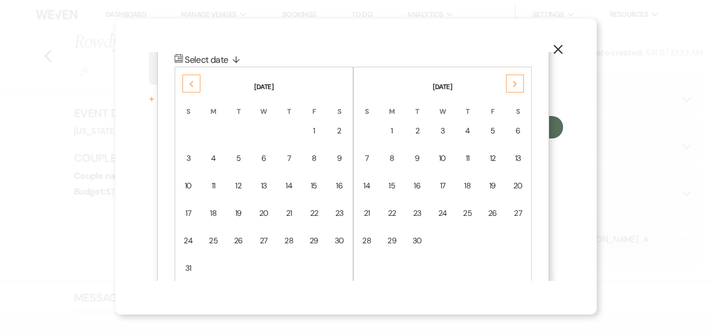
click at [515, 82] on icon "Next" at bounding box center [515, 84] width 6 height 7
click at [520, 159] on div "11" at bounding box center [519, 158] width 10 height 12
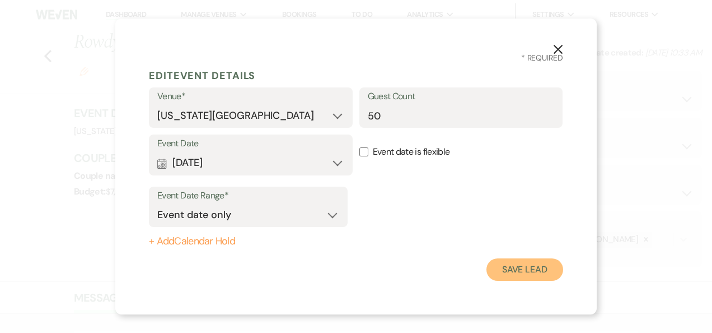
click at [521, 270] on button "Save Lead" at bounding box center [525, 269] width 77 height 22
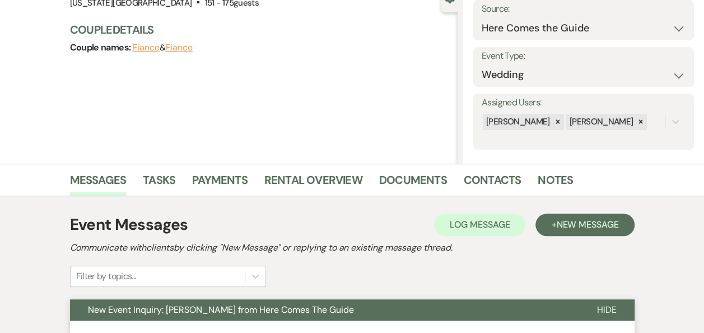
scroll to position [31, 0]
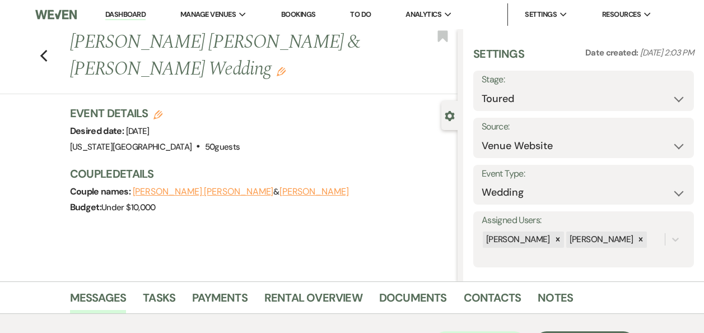
select select "5"
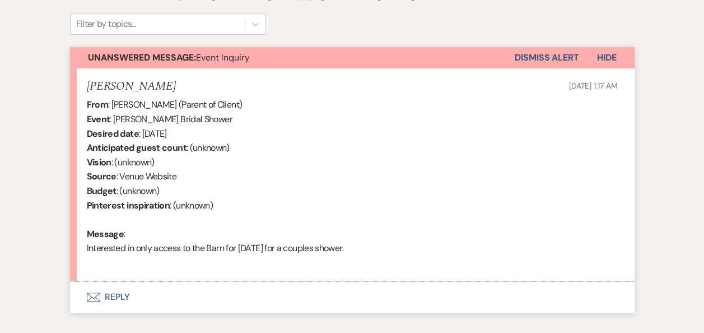
click at [115, 298] on button "Envelope Reply" at bounding box center [352, 296] width 565 height 31
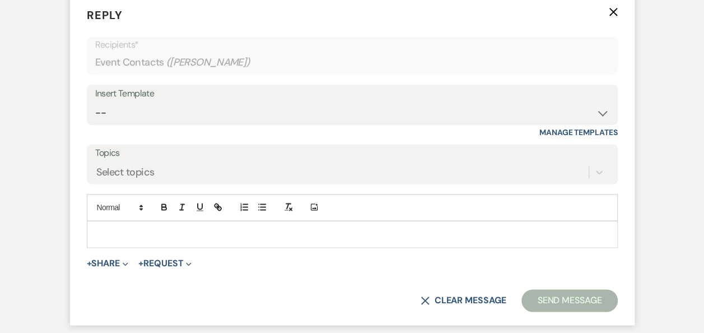
scroll to position [685, 0]
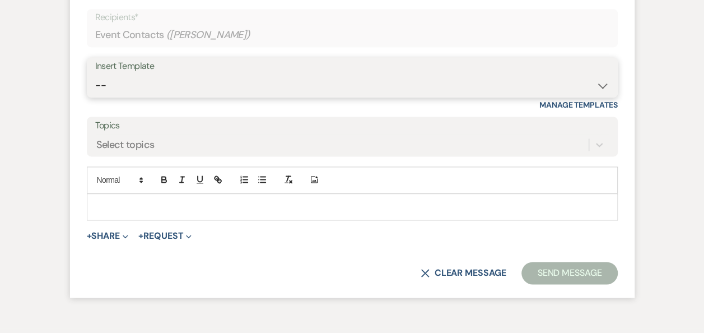
click at [601, 87] on select "-- Weven Planning Portal Introduction (Booked Events) Follow Up Booking Procedu…" at bounding box center [352, 85] width 514 height 22
select select "4581"
click at [95, 74] on select "-- Weven Planning Portal Introduction (Booked Events) Follow Up Booking Procedu…" at bounding box center [352, 85] width 514 height 22
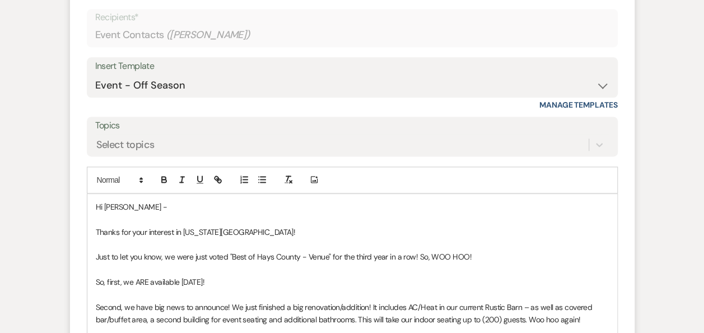
click at [181, 282] on p "So, first, we ARE available 02/07/2026!" at bounding box center [352, 282] width 513 height 12
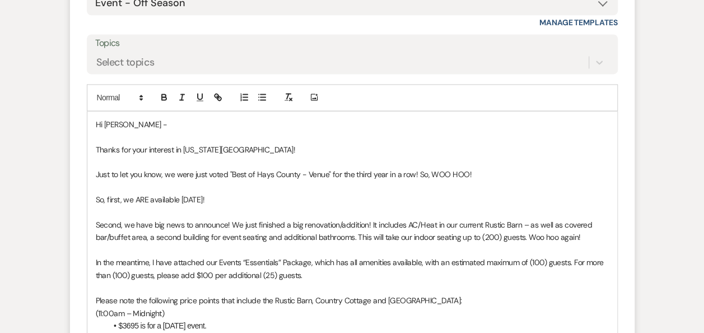
scroll to position [791, 0]
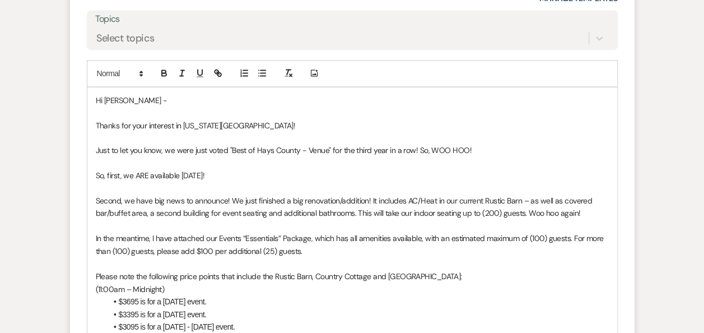
click at [309, 239] on p "In the meantime, I have attached our Events “Essentials” Package, which has all…" at bounding box center [352, 244] width 513 height 25
click at [374, 251] on p "In the meantime, I have attached our Events “Essentials” Package for February 2…" at bounding box center [352, 244] width 513 height 25
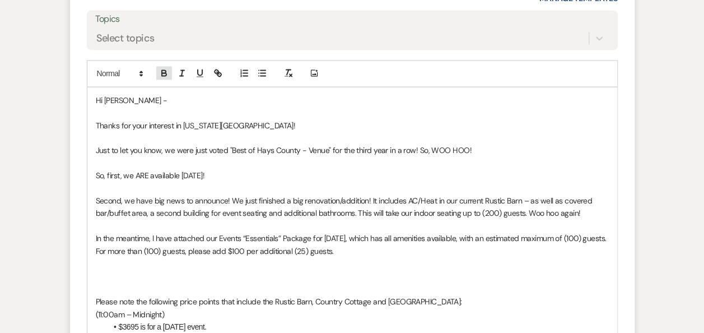
click at [159, 76] on icon "button" at bounding box center [164, 73] width 10 height 10
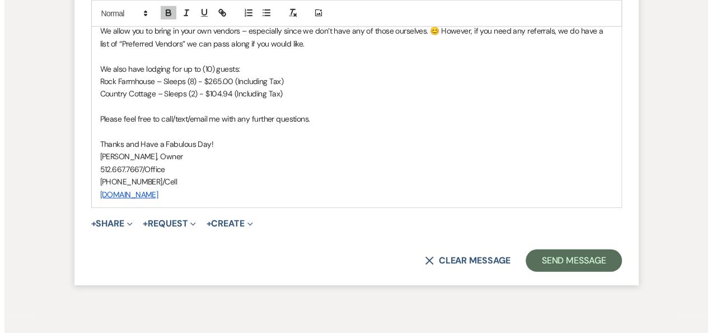
scroll to position [1440, 0]
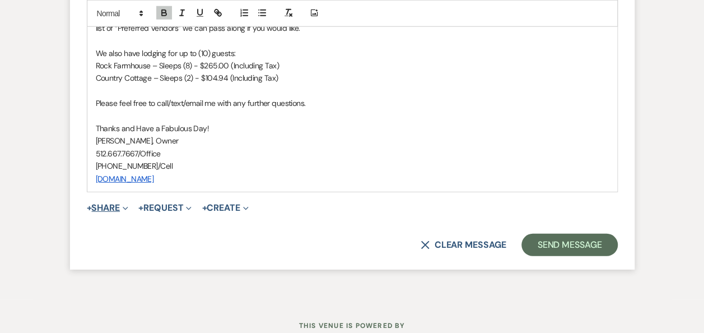
click at [117, 208] on button "+ Share Expand" at bounding box center [108, 207] width 42 height 9
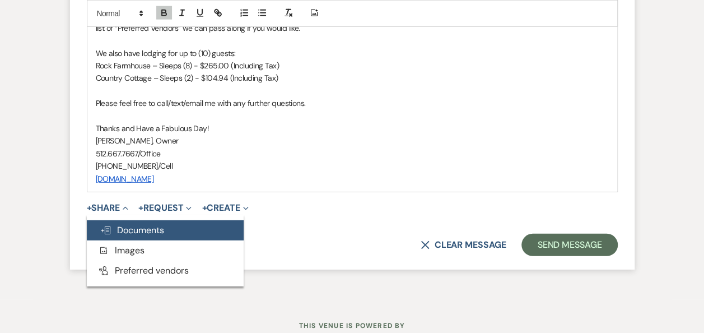
click at [129, 231] on span "Doc Upload Documents" at bounding box center [132, 230] width 64 height 12
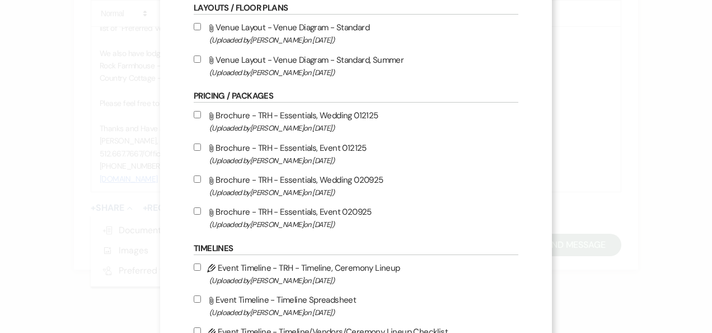
scroll to position [262, 0]
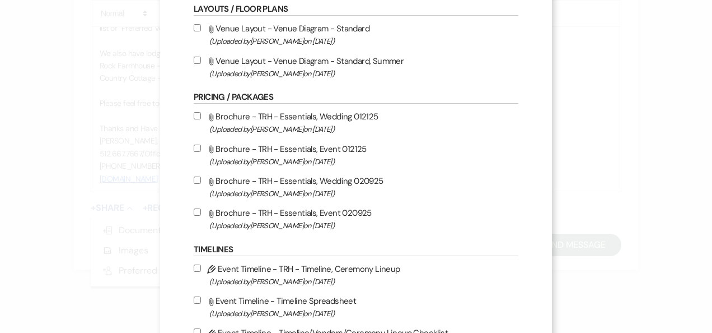
click at [194, 211] on input "Attach File Brochure - TRH - Essentials, Event 020925 (Uploaded by Erin Abel on…" at bounding box center [197, 211] width 7 height 7
checkbox input "true"
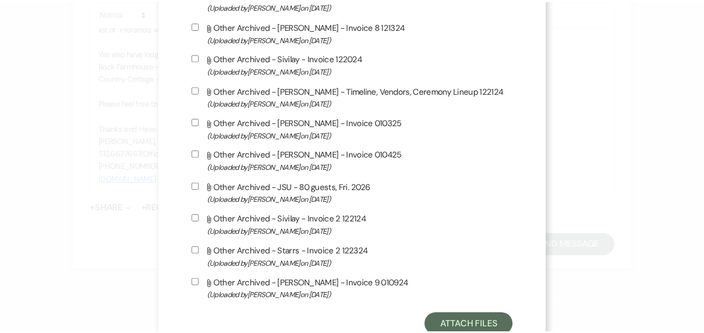
scroll to position [1005, 0]
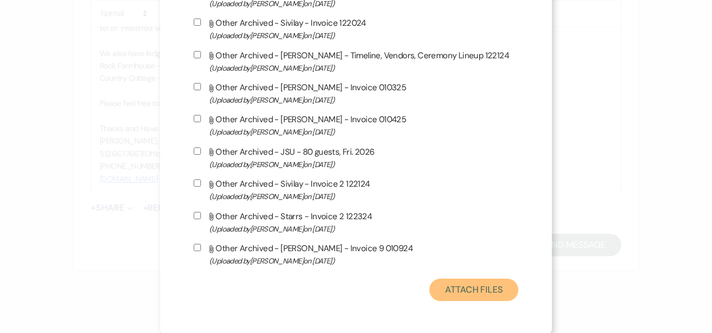
click at [471, 290] on button "Attach Files" at bounding box center [474, 289] width 89 height 22
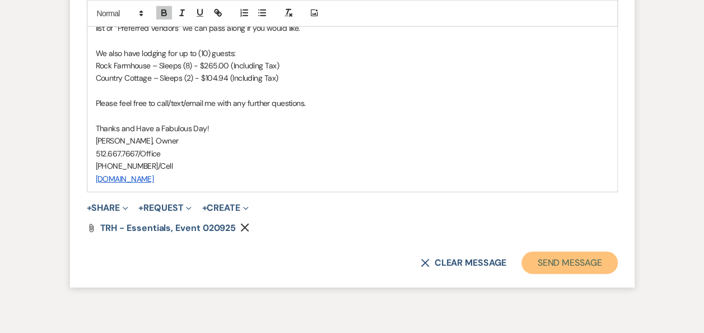
click at [560, 260] on button "Send Message" at bounding box center [569, 262] width 96 height 22
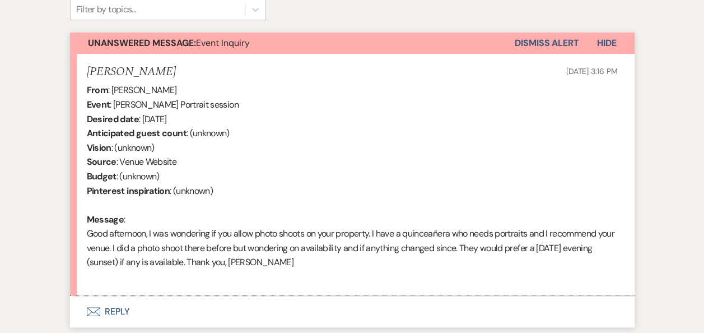
click at [113, 311] on button "Envelope Reply" at bounding box center [352, 311] width 565 height 31
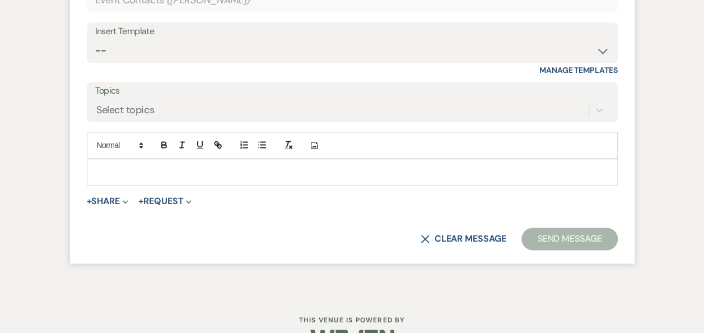
scroll to position [753, 0]
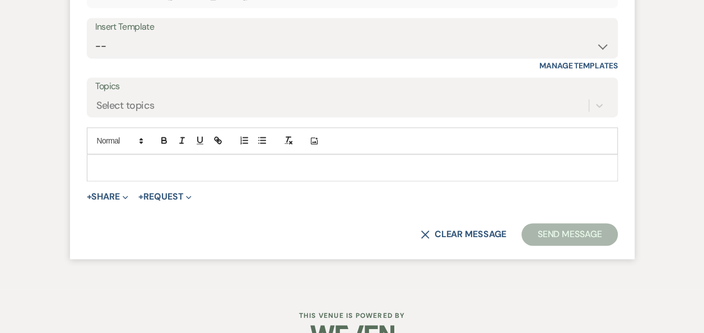
click at [307, 161] on p at bounding box center [352, 167] width 513 height 12
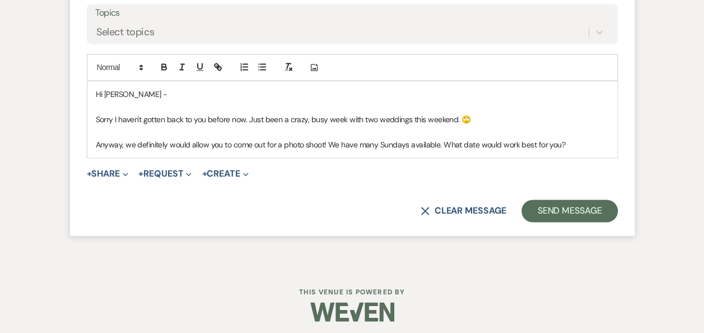
scroll to position [829, 0]
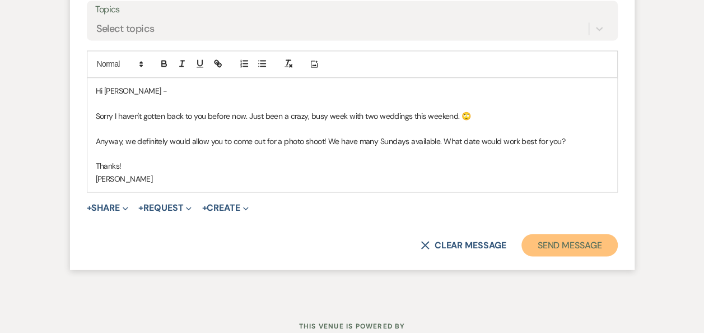
click at [563, 241] on button "Send Message" at bounding box center [569, 245] width 96 height 22
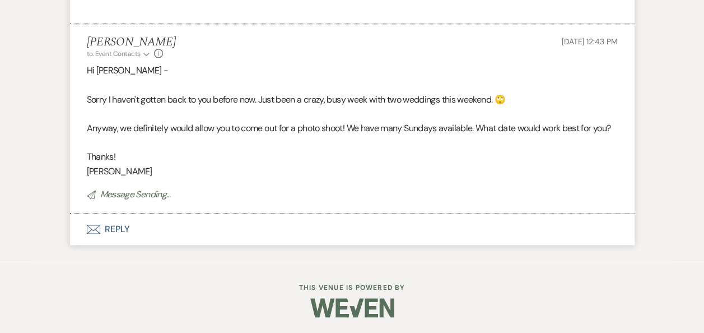
scroll to position [632, 0]
